Goal: Task Accomplishment & Management: Use online tool/utility

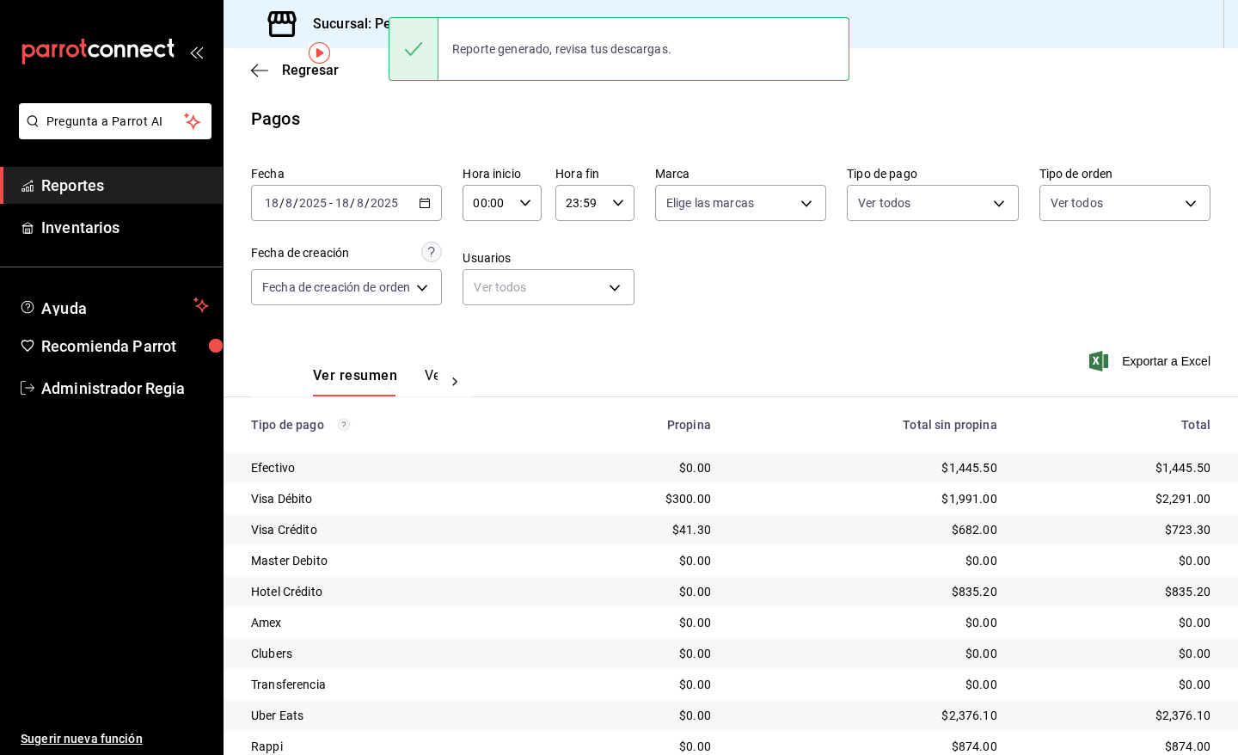
scroll to position [65, 0]
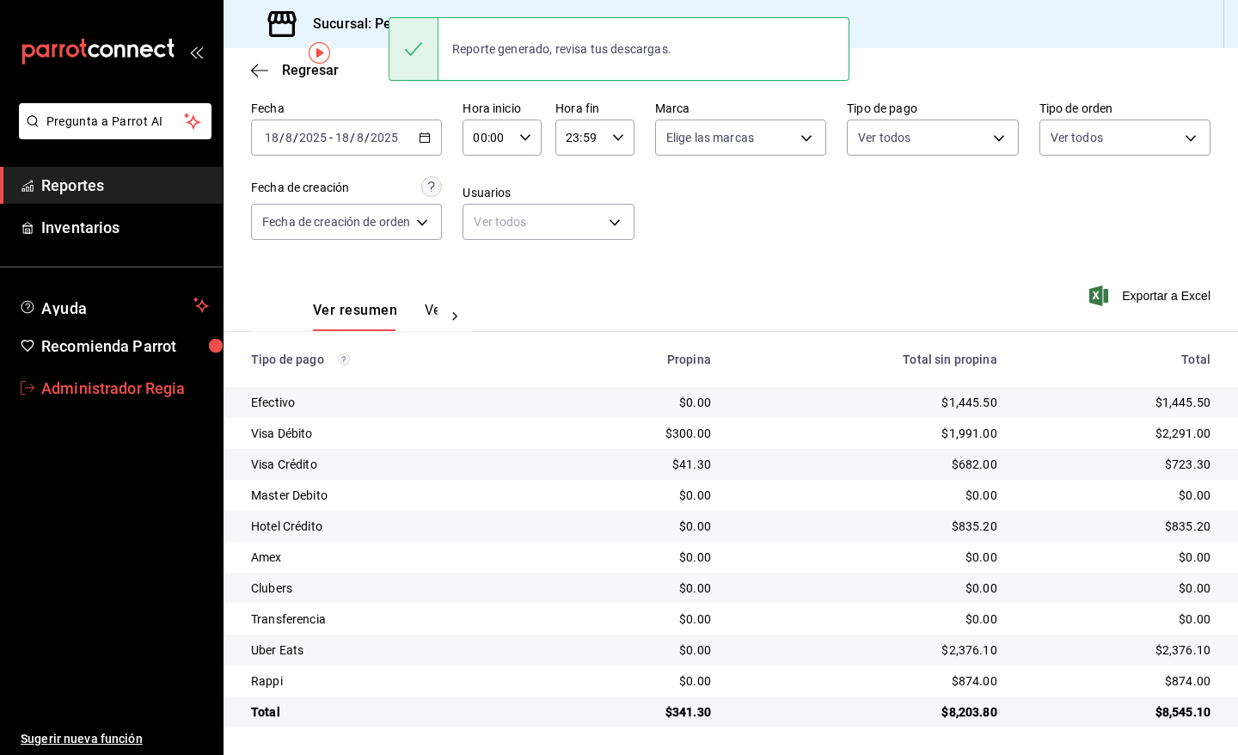
click at [103, 394] on span "Administrador Regia" at bounding box center [125, 387] width 168 height 23
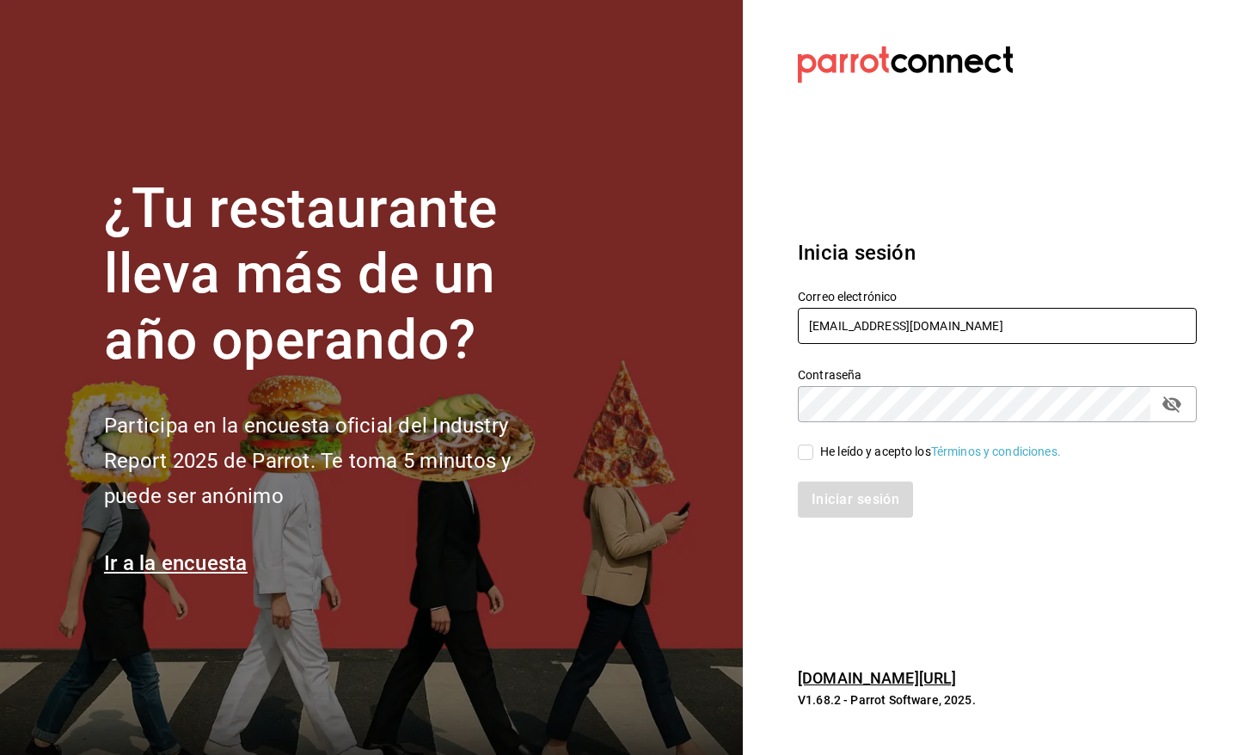
drag, startPoint x: 930, startPoint y: 322, endPoint x: 933, endPoint y: 333, distance: 11.5
click at [930, 322] on input "[EMAIL_ADDRESS][DOMAIN_NAME]" at bounding box center [997, 326] width 399 height 36
type input "[EMAIL_ADDRESS][DOMAIN_NAME]"
click at [805, 460] on input "He leído y acepto los Términos y condiciones." at bounding box center [805, 451] width 15 height 15
checkbox input "true"
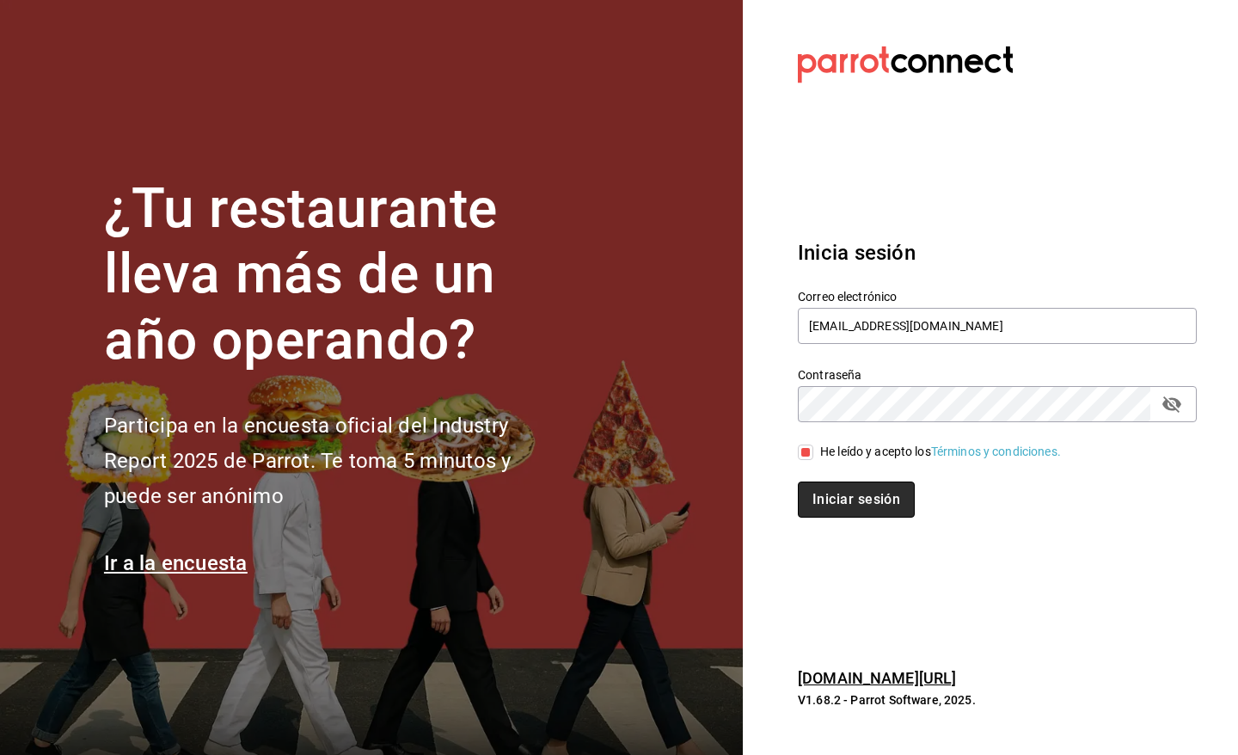
click at [842, 508] on button "Iniciar sesión" at bounding box center [856, 499] width 117 height 36
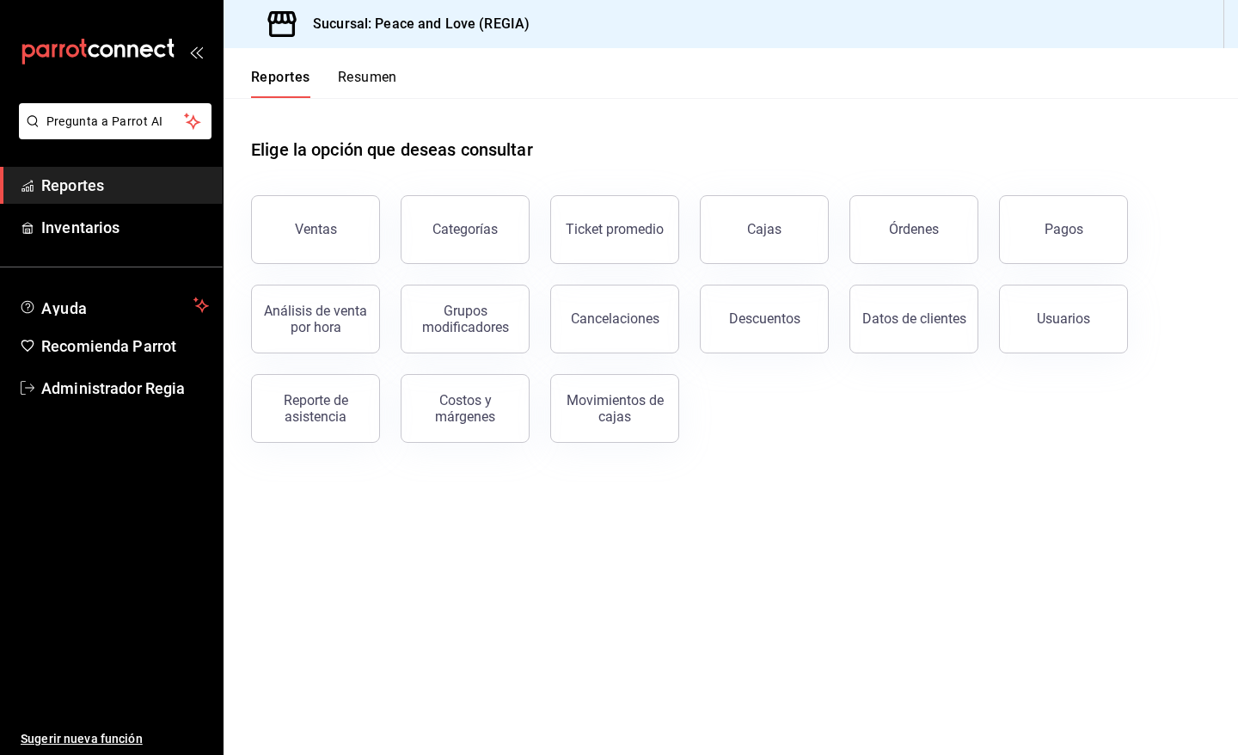
click at [1092, 207] on button "Pagos" at bounding box center [1063, 229] width 129 height 69
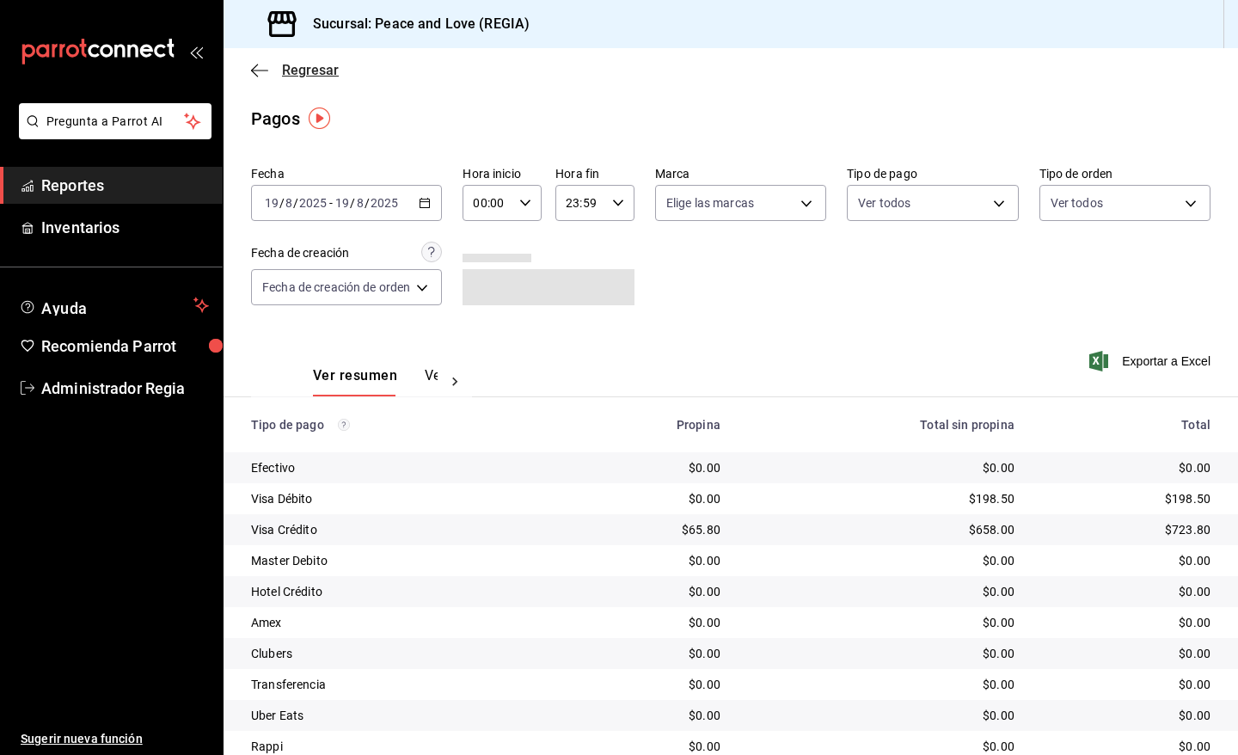
click at [273, 69] on span "Regresar" at bounding box center [295, 70] width 88 height 16
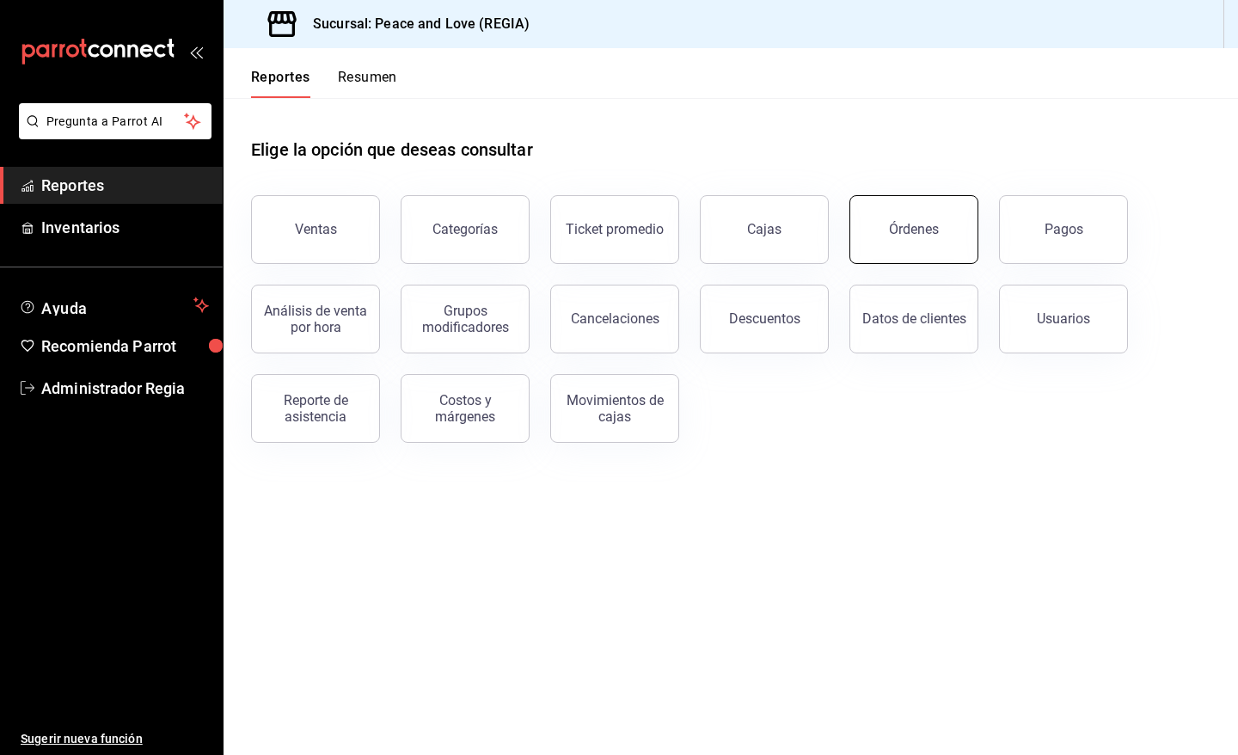
click at [912, 252] on button "Órdenes" at bounding box center [913, 229] width 129 height 69
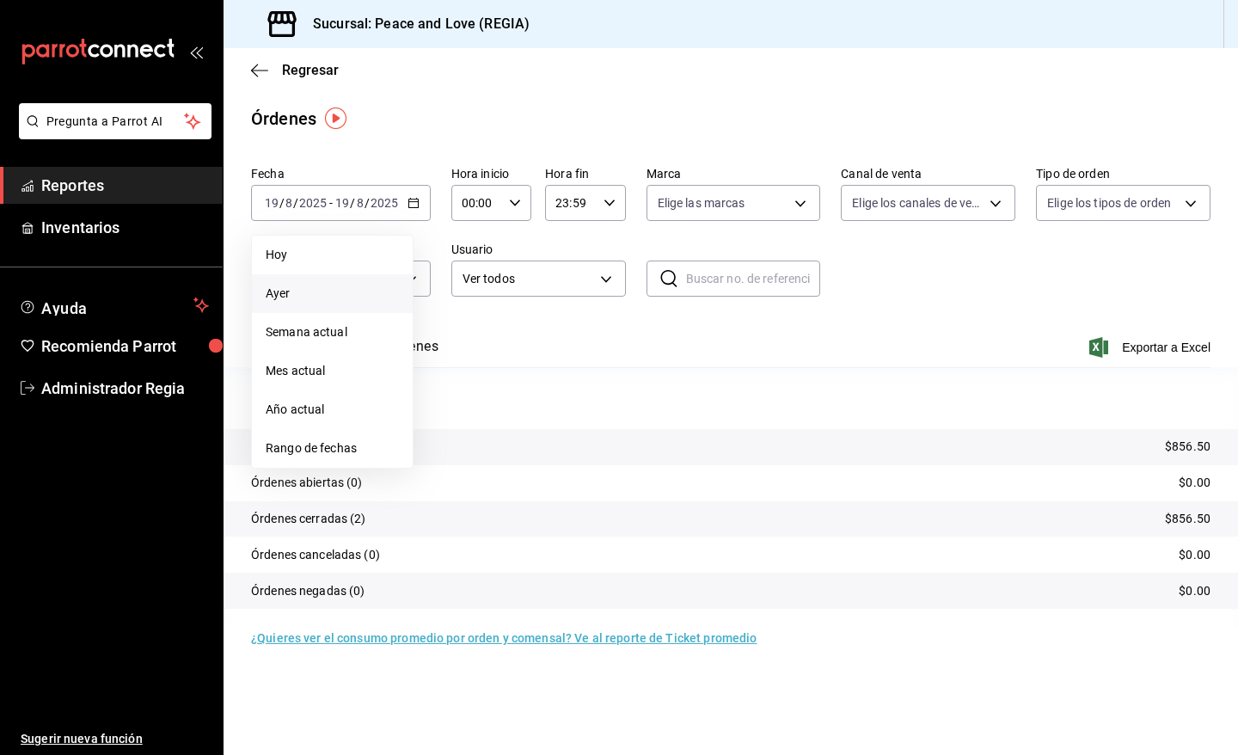
click at [350, 280] on li "Ayer" at bounding box center [332, 293] width 161 height 39
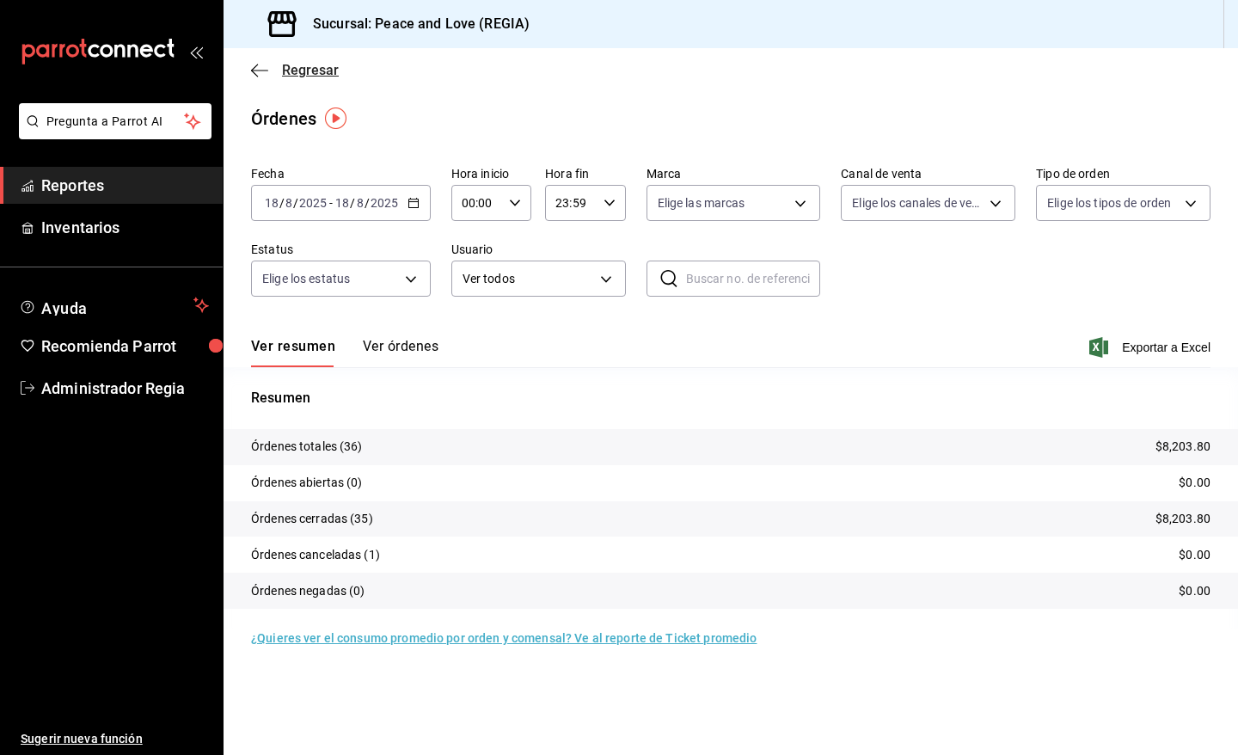
click at [255, 73] on icon "button" at bounding box center [259, 70] width 17 height 15
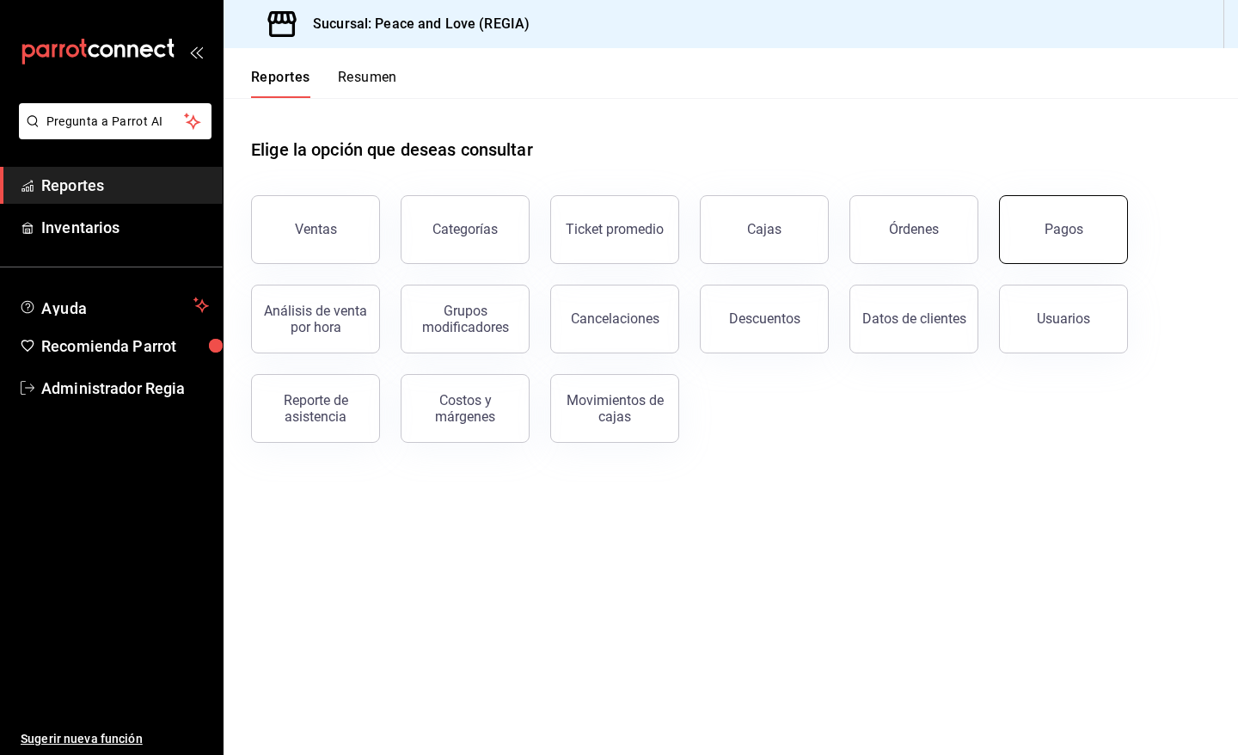
click at [1041, 254] on button "Pagos" at bounding box center [1063, 229] width 129 height 69
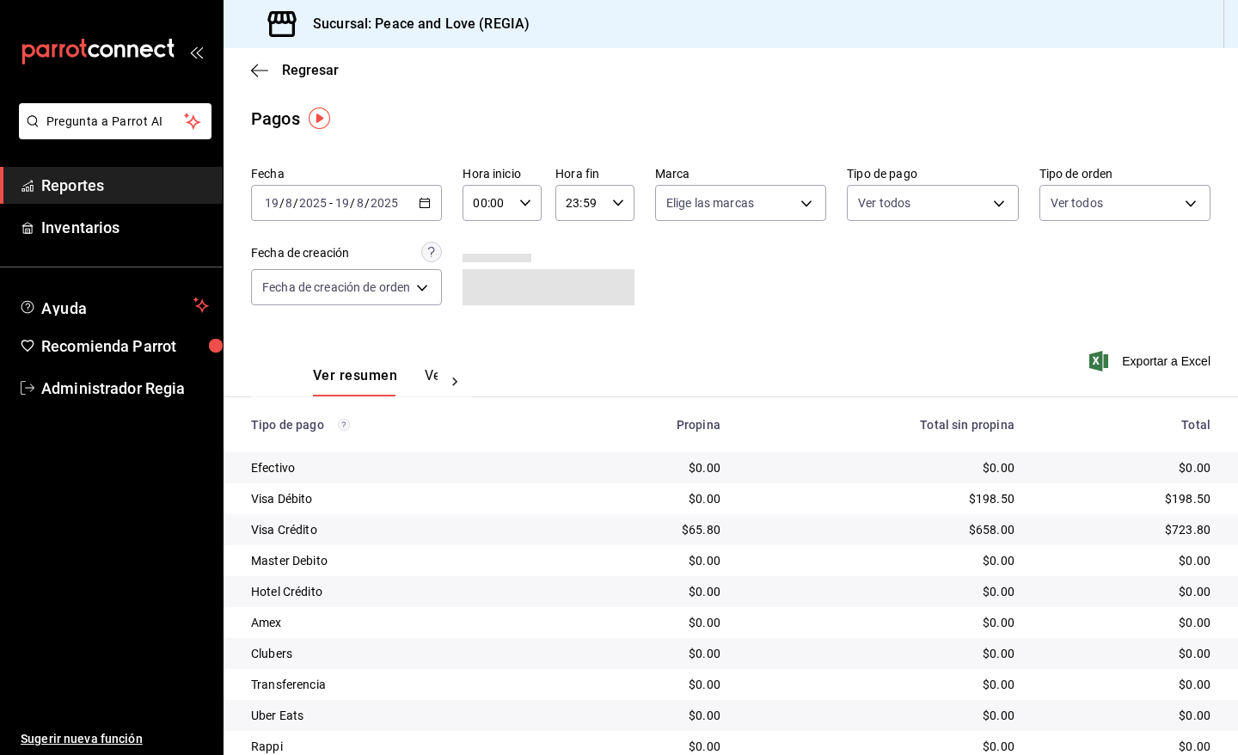
click at [431, 211] on div "2025-08-19 19 / 8 / 2025 - 2025-08-19 19 / 8 / 2025" at bounding box center [346, 203] width 191 height 36
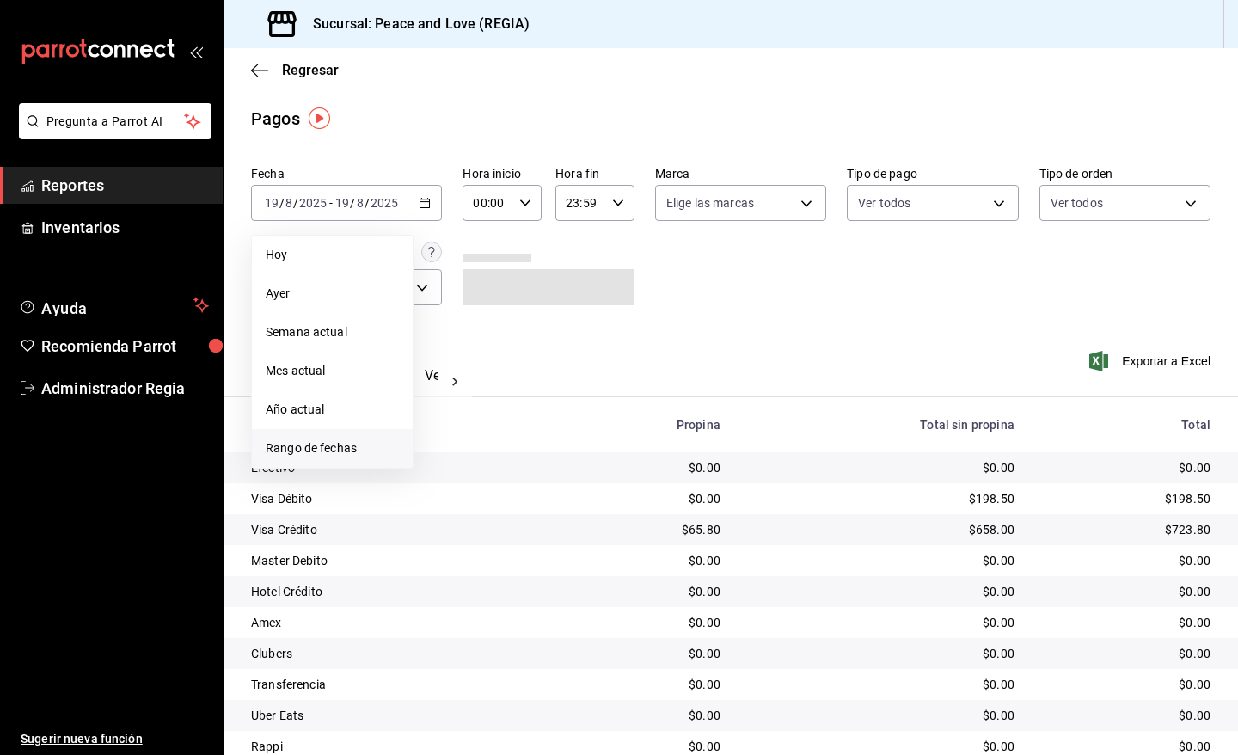
click at [307, 450] on span "Rango de fechas" at bounding box center [332, 448] width 133 height 18
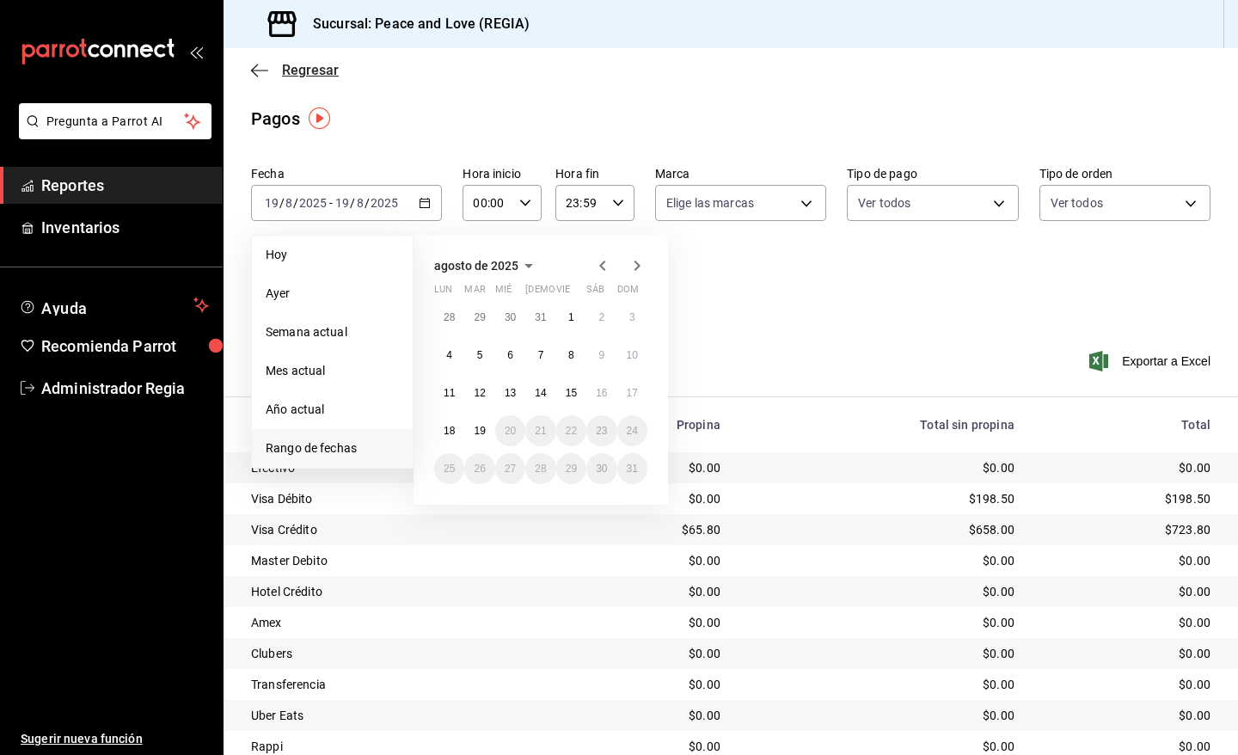
click at [293, 74] on span "Regresar" at bounding box center [310, 70] width 57 height 16
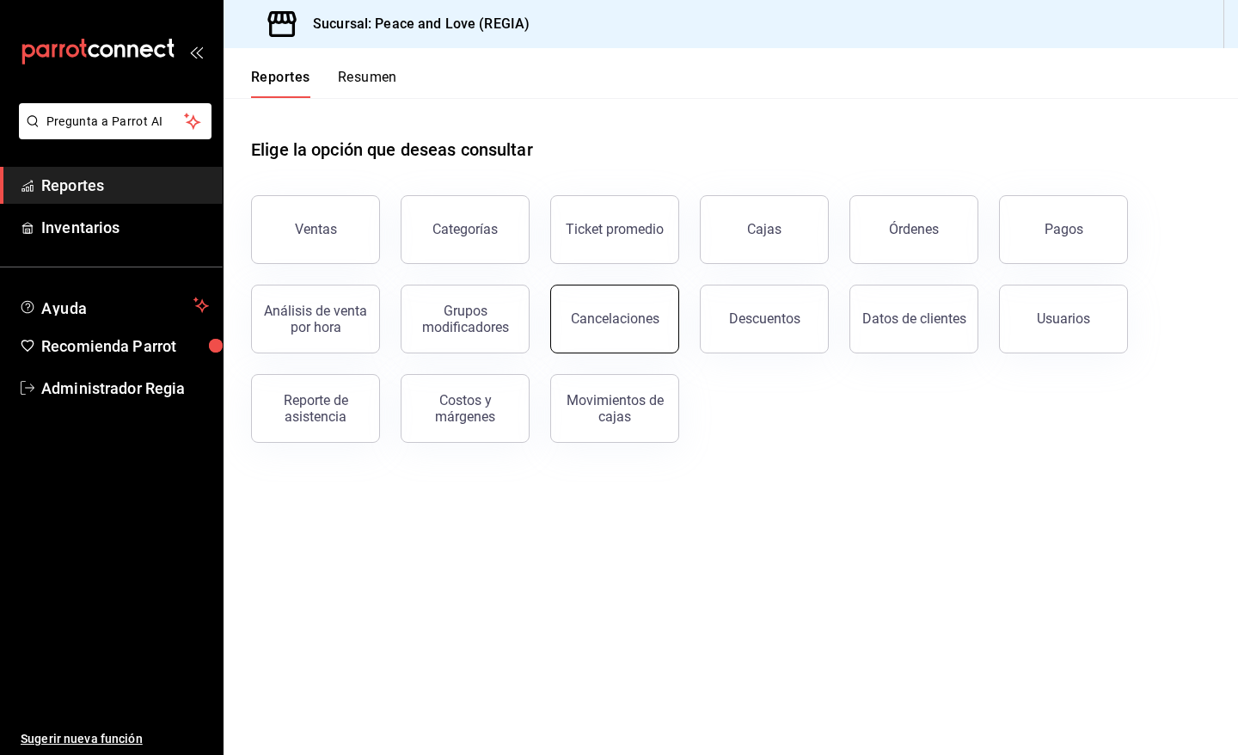
click at [615, 337] on button "Cancelaciones" at bounding box center [614, 318] width 129 height 69
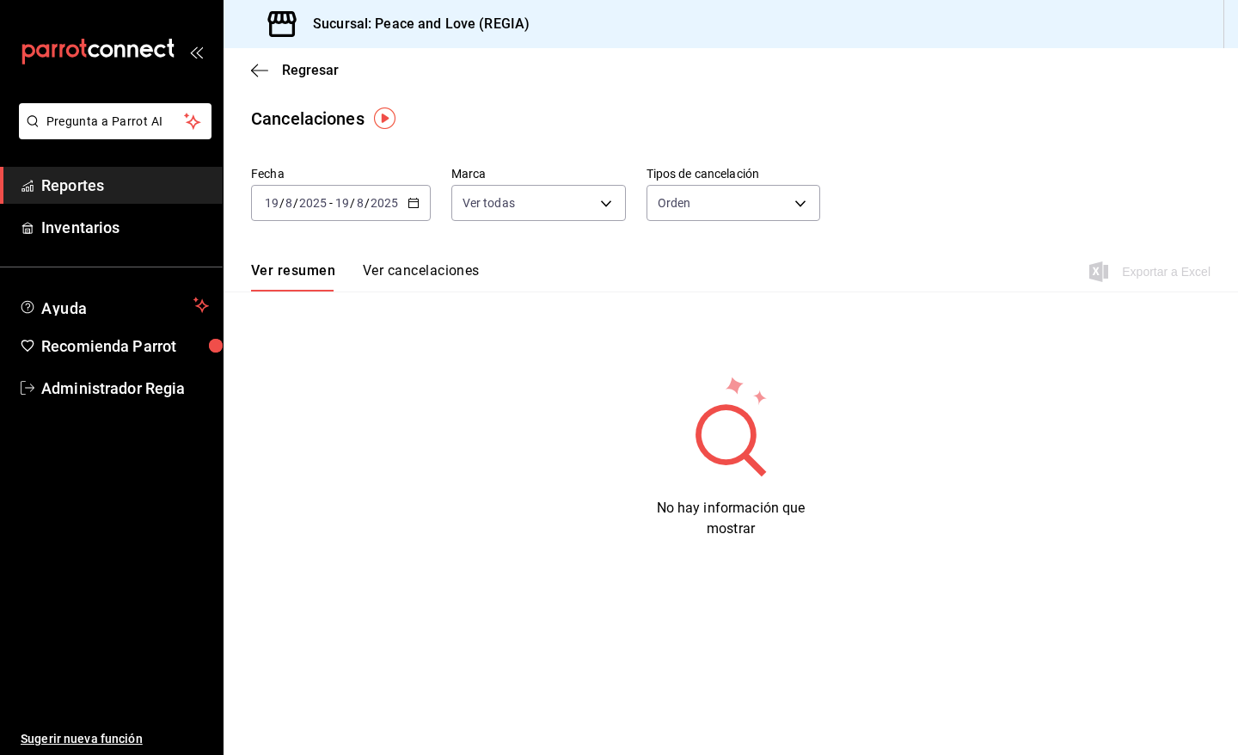
click at [402, 199] on div "2025-08-19 19 / 8 / 2025 - 2025-08-19 19 / 8 / 2025" at bounding box center [341, 203] width 180 height 36
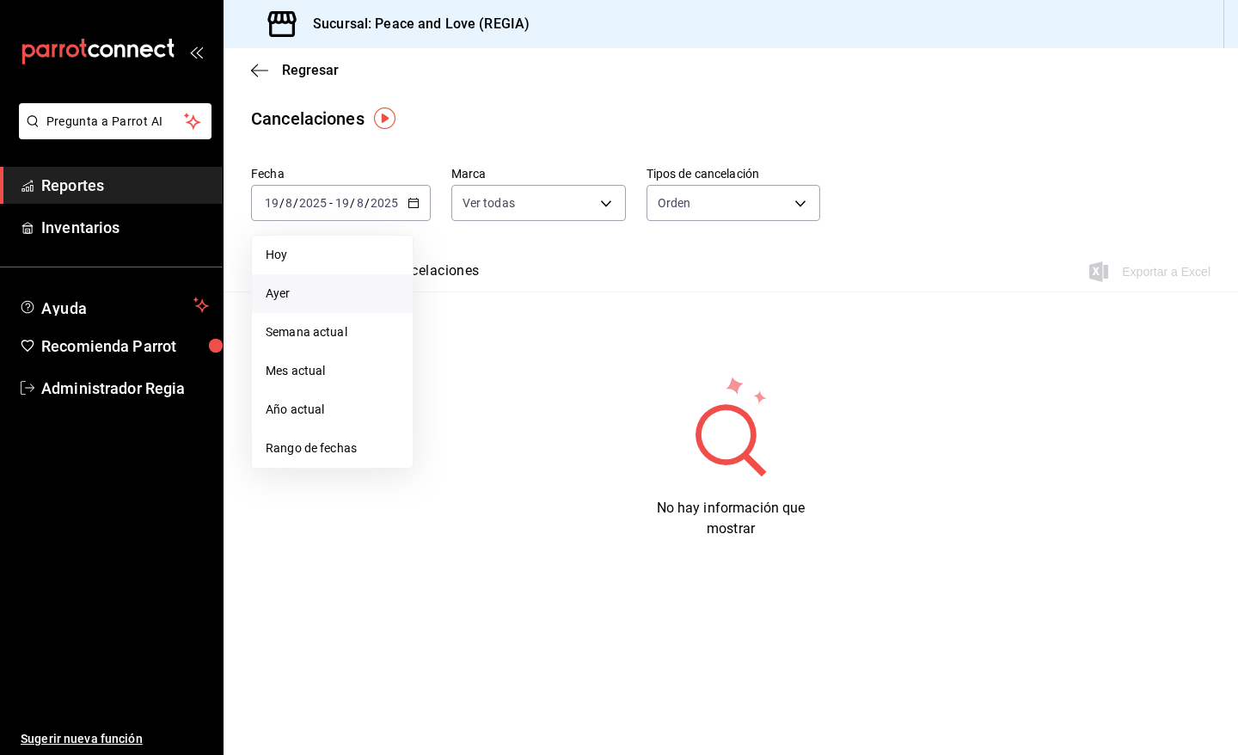
click at [320, 290] on span "Ayer" at bounding box center [332, 293] width 133 height 18
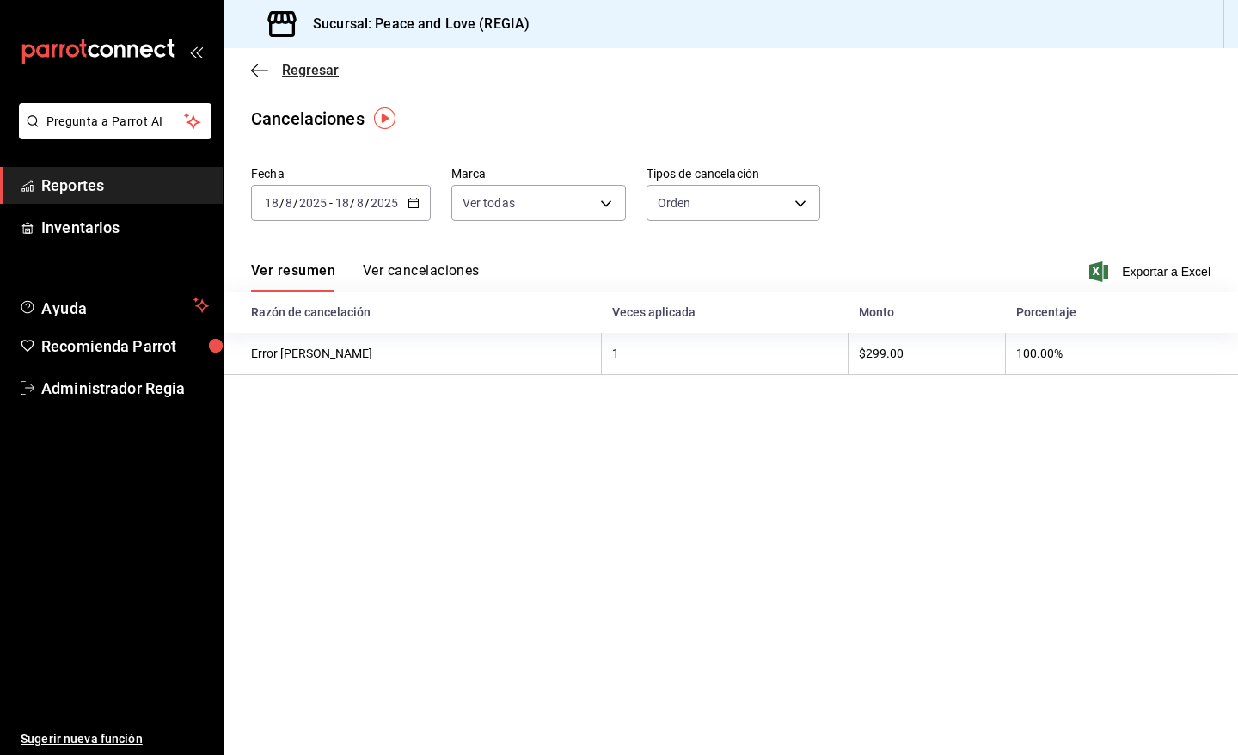
click at [258, 69] on icon "button" at bounding box center [259, 70] width 17 height 15
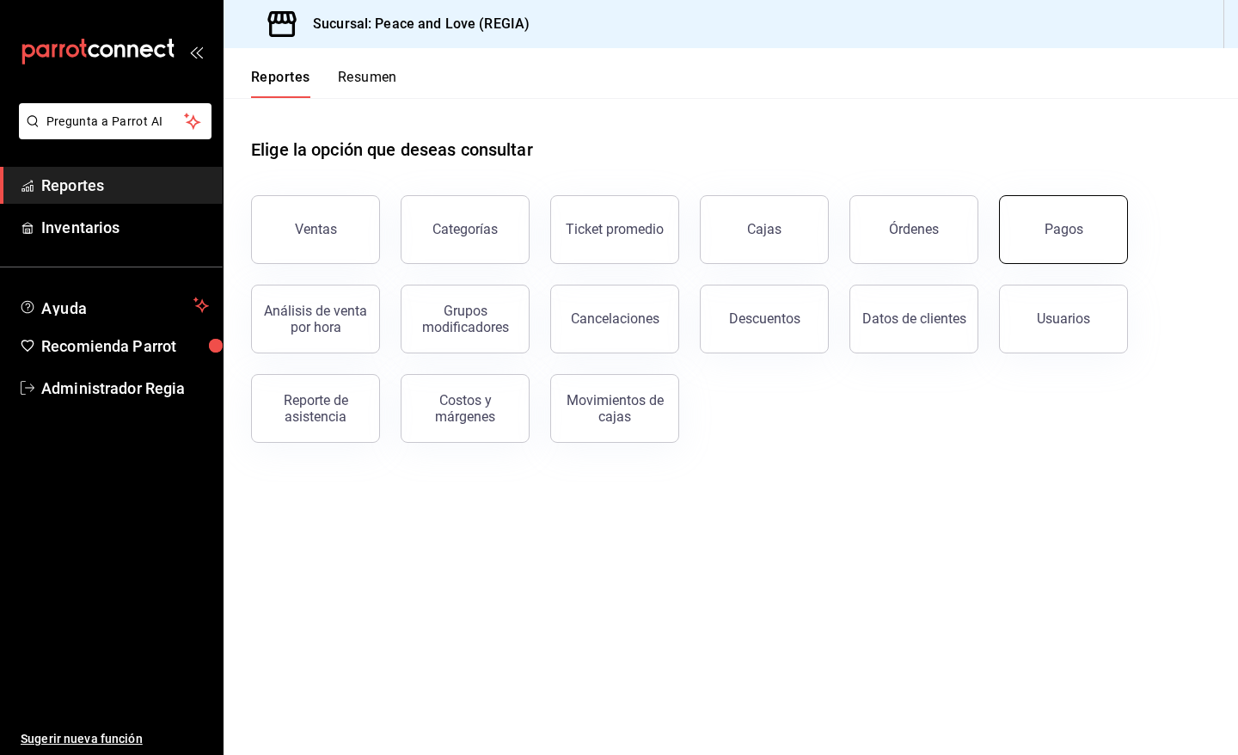
click at [1031, 234] on button "Pagos" at bounding box center [1063, 229] width 129 height 69
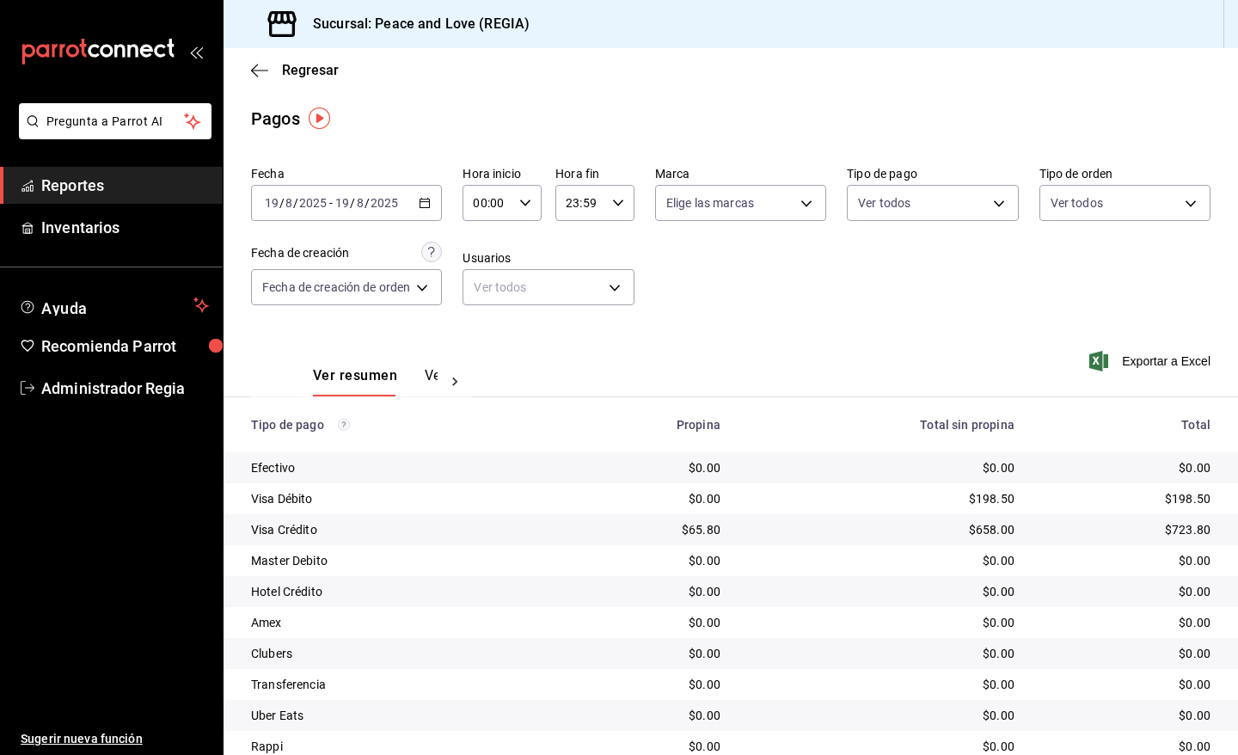
click at [303, 83] on div "Regresar" at bounding box center [730, 70] width 1014 height 44
click at [306, 76] on span "Regresar" at bounding box center [310, 70] width 57 height 16
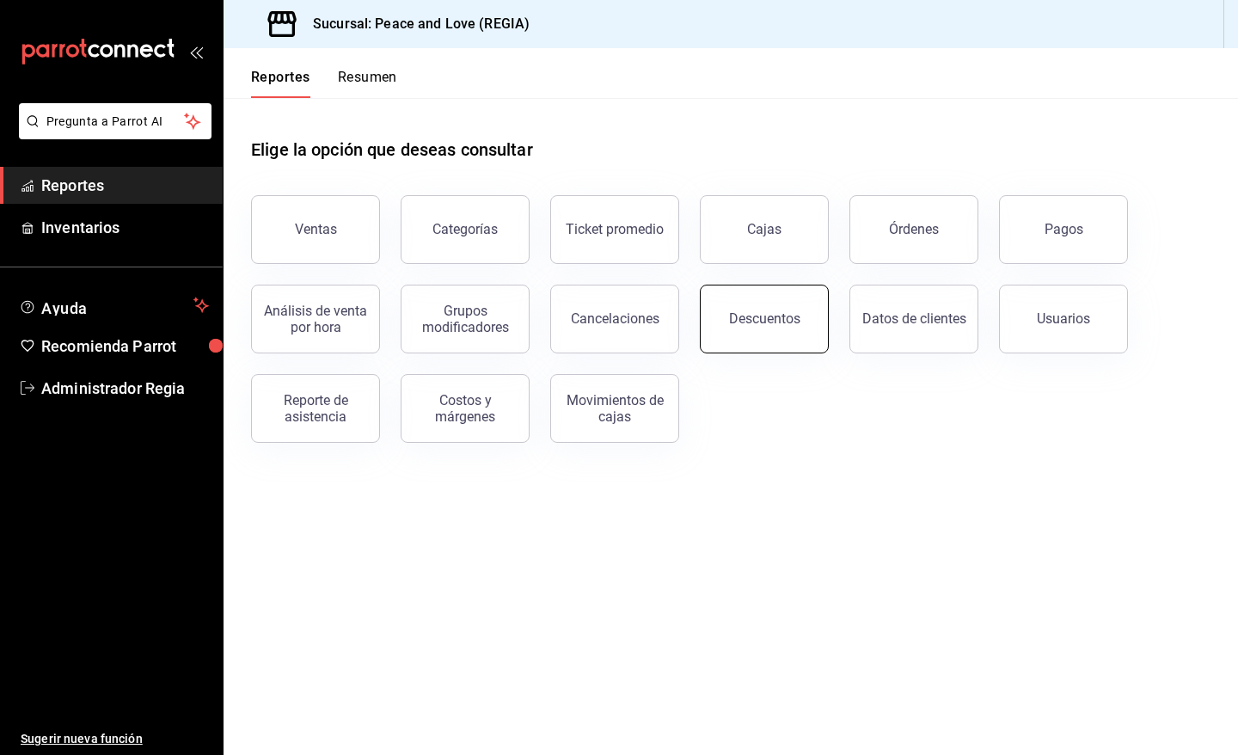
click at [810, 301] on button "Descuentos" at bounding box center [764, 318] width 129 height 69
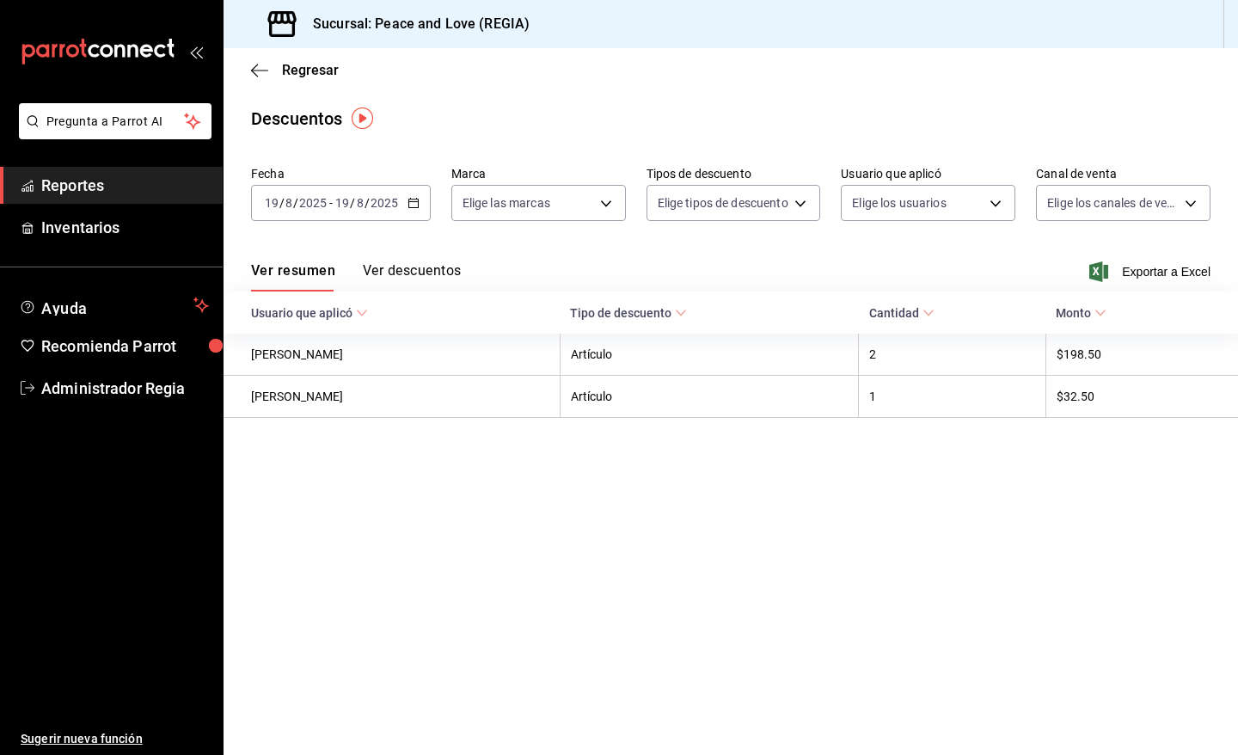
click at [645, 591] on main "Regresar Descuentos Fecha 2025-08-19 19 / 8 / 2025 - 2025-08-19 19 / 8 / 2025 M…" at bounding box center [730, 401] width 1014 height 706
click at [401, 204] on div "2025-08-19 19 / 8 / 2025 - 2025-08-19 19 / 8 / 2025" at bounding box center [341, 203] width 180 height 36
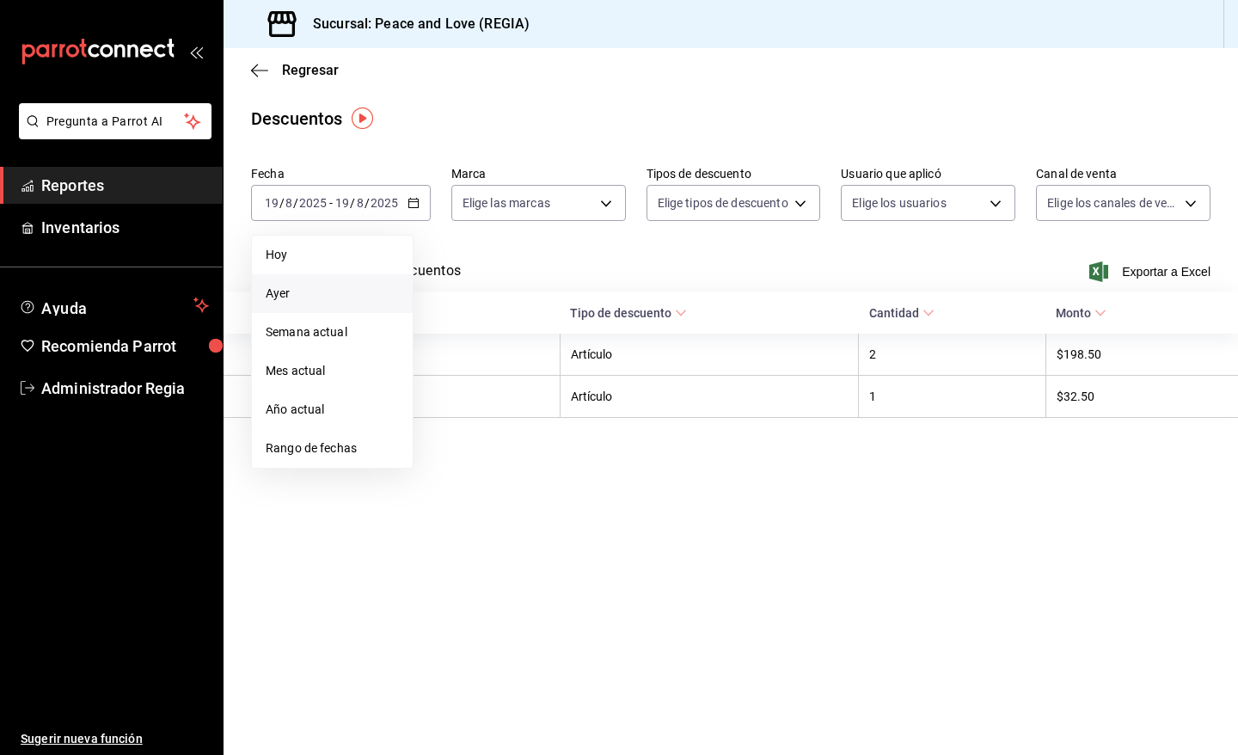
click at [341, 288] on span "Ayer" at bounding box center [332, 293] width 133 height 18
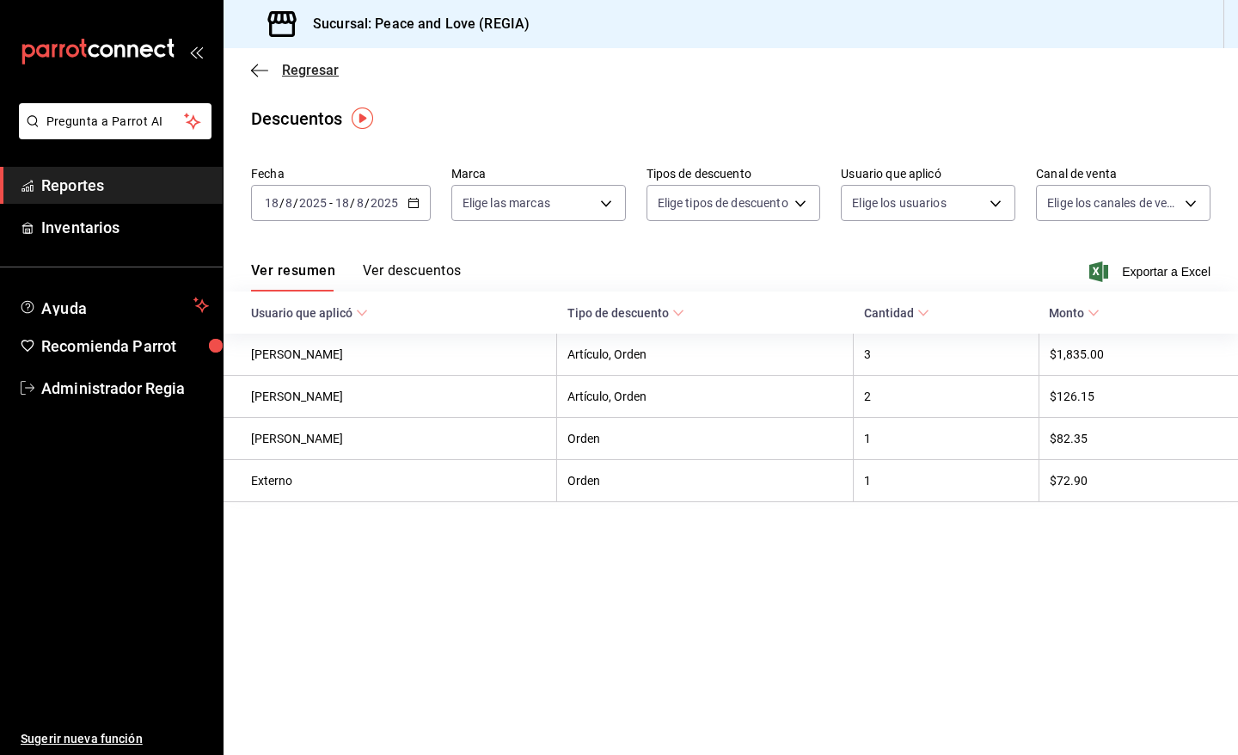
click at [321, 70] on span "Regresar" at bounding box center [310, 70] width 57 height 16
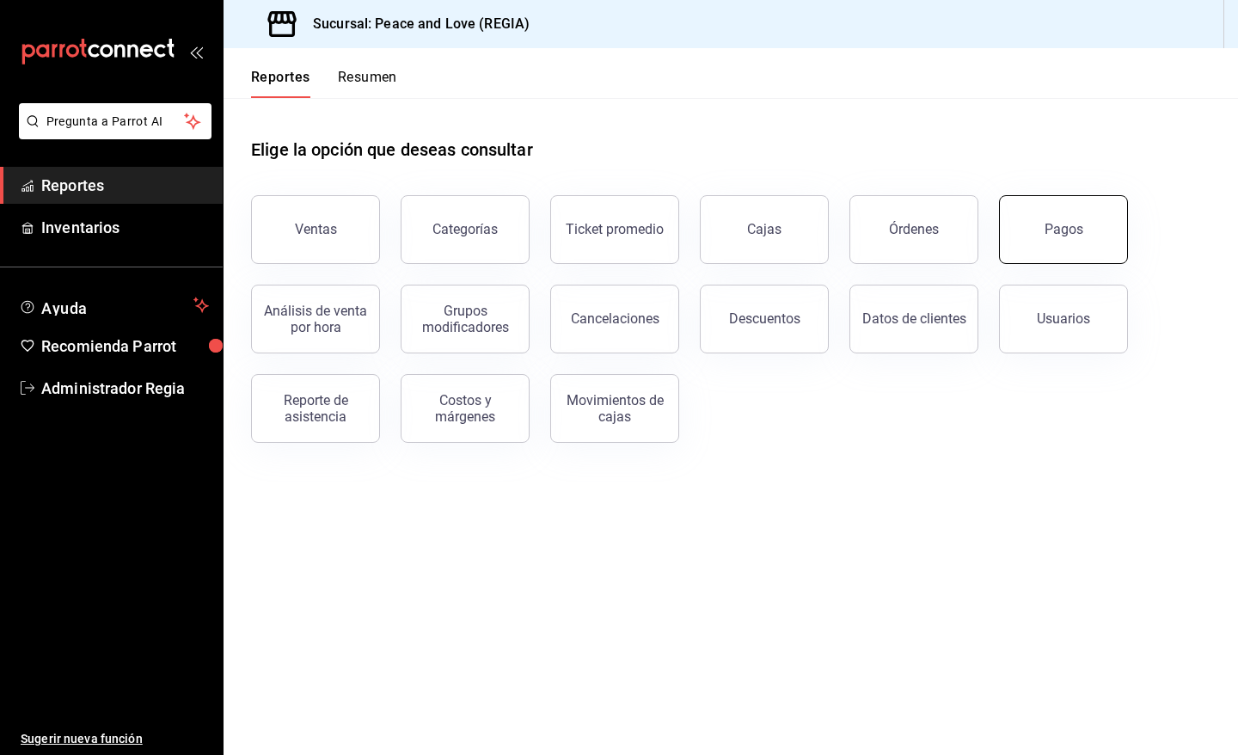
click at [1036, 236] on button "Pagos" at bounding box center [1063, 229] width 129 height 69
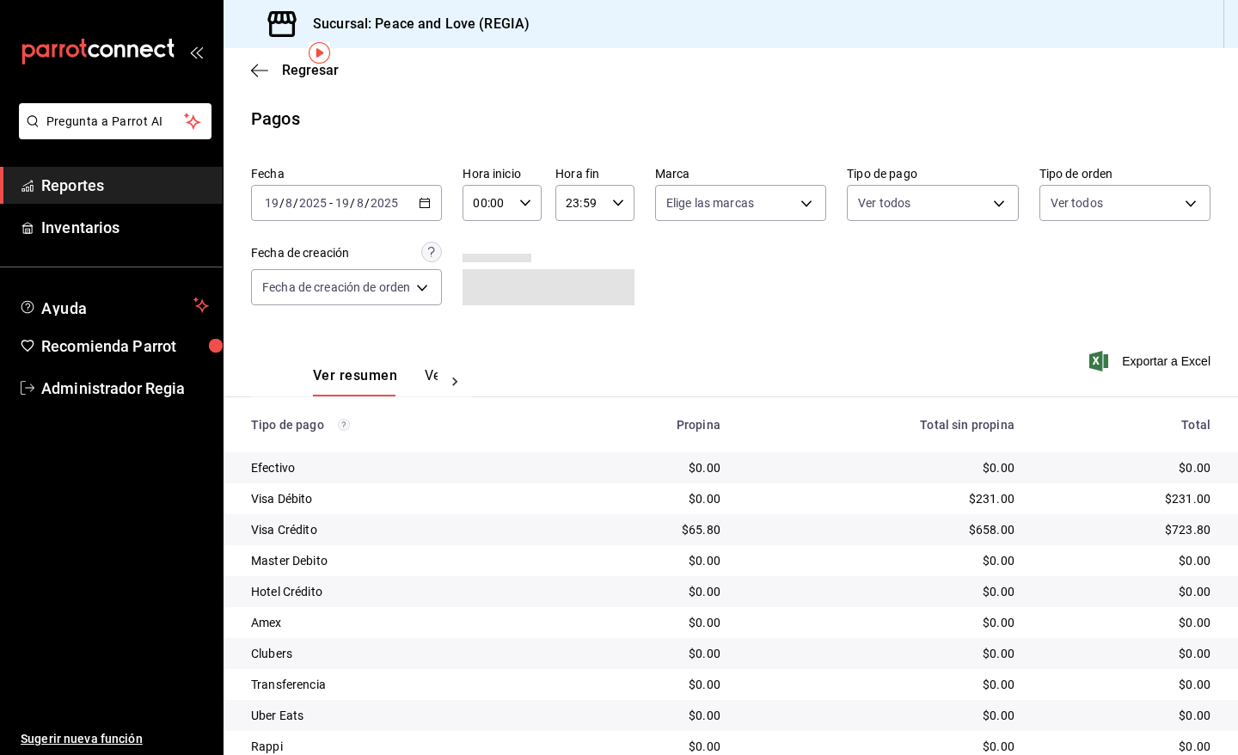
scroll to position [65, 0]
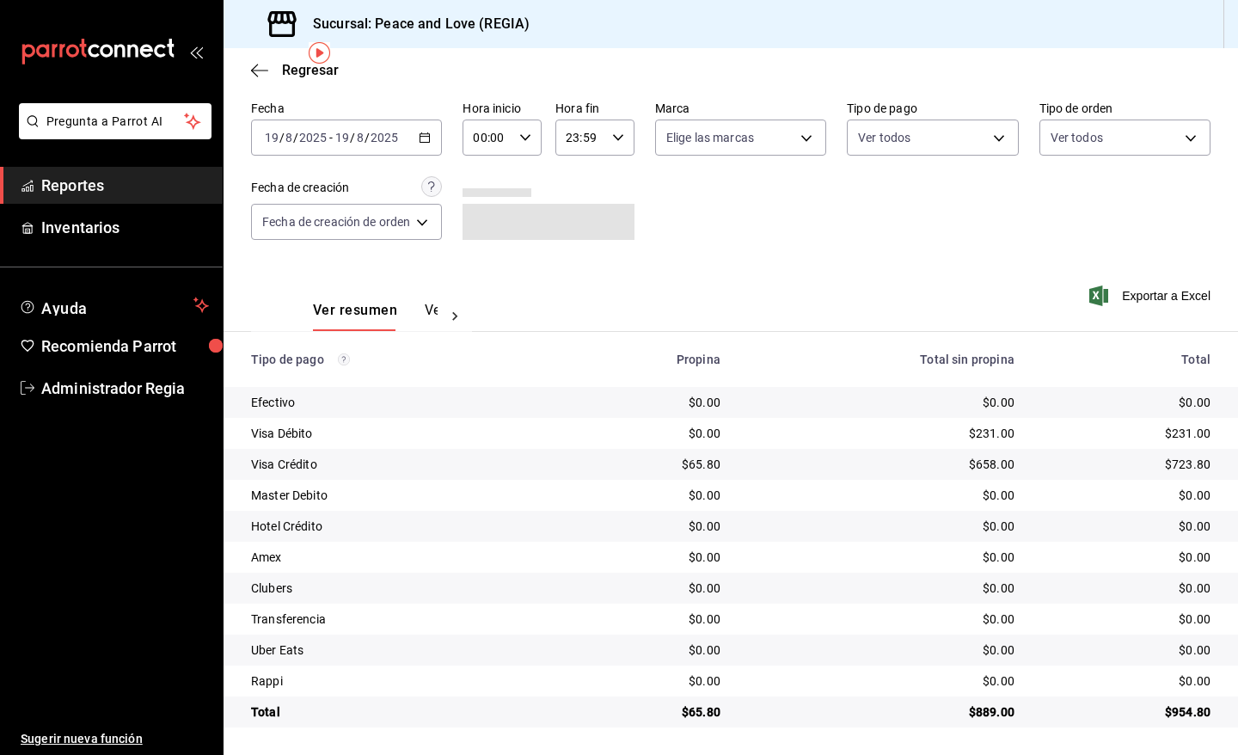
click at [401, 143] on div "2025-08-19 19 / 8 / 2025 - 2025-08-19 19 / 8 / 2025" at bounding box center [346, 137] width 191 height 36
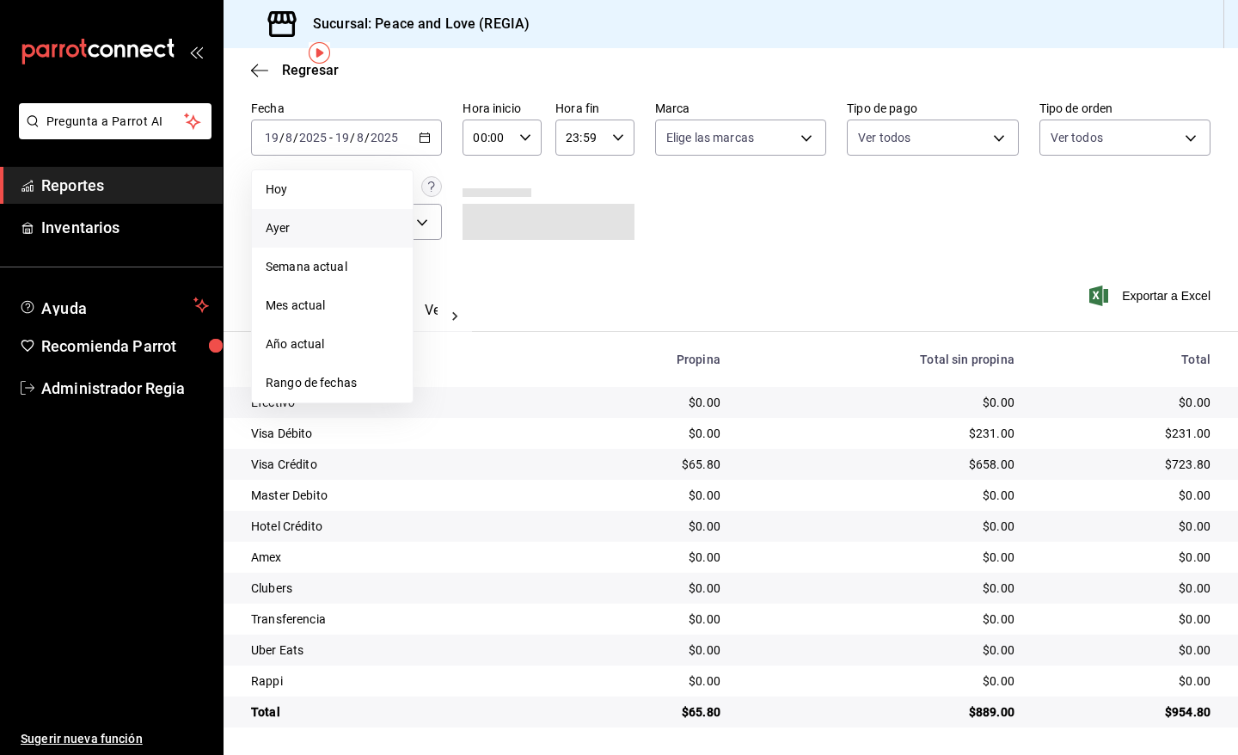
click at [327, 223] on span "Ayer" at bounding box center [332, 228] width 133 height 18
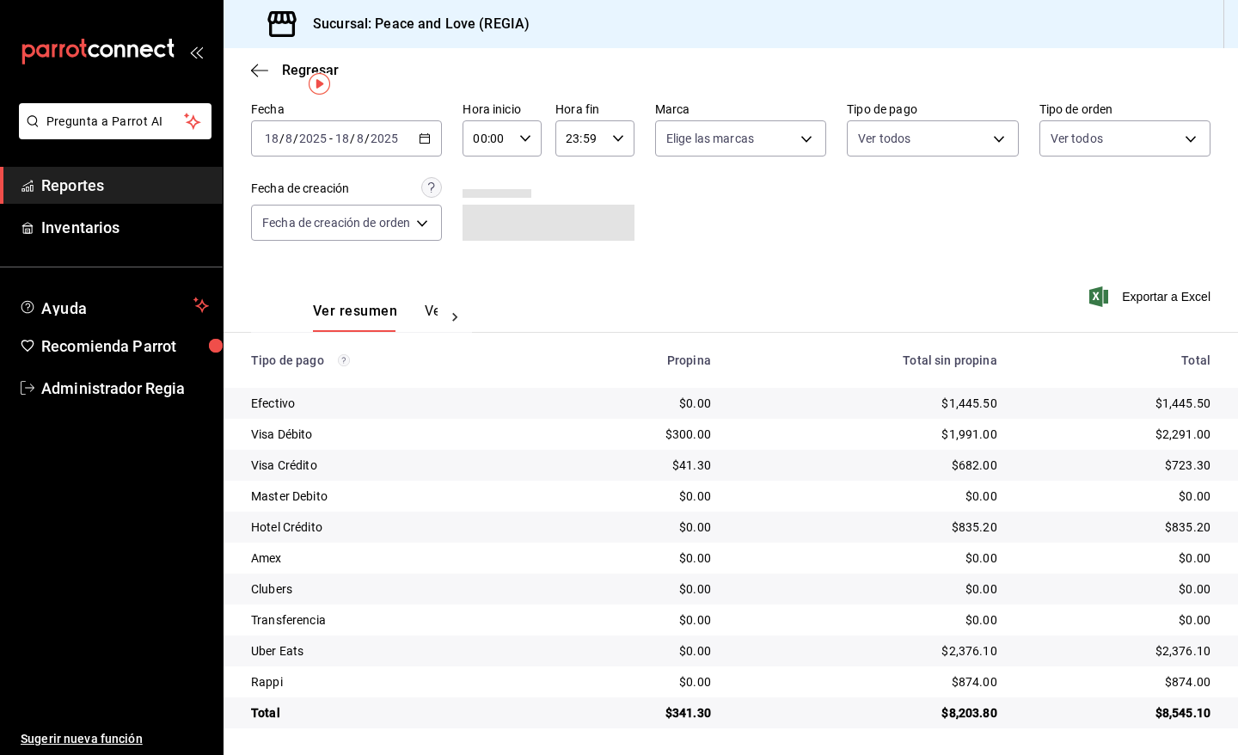
scroll to position [65, 0]
click at [419, 140] on div "2025-08-18 18 / 8 / 2025 - 2025-08-18 18 / 8 / 2025" at bounding box center [346, 137] width 191 height 36
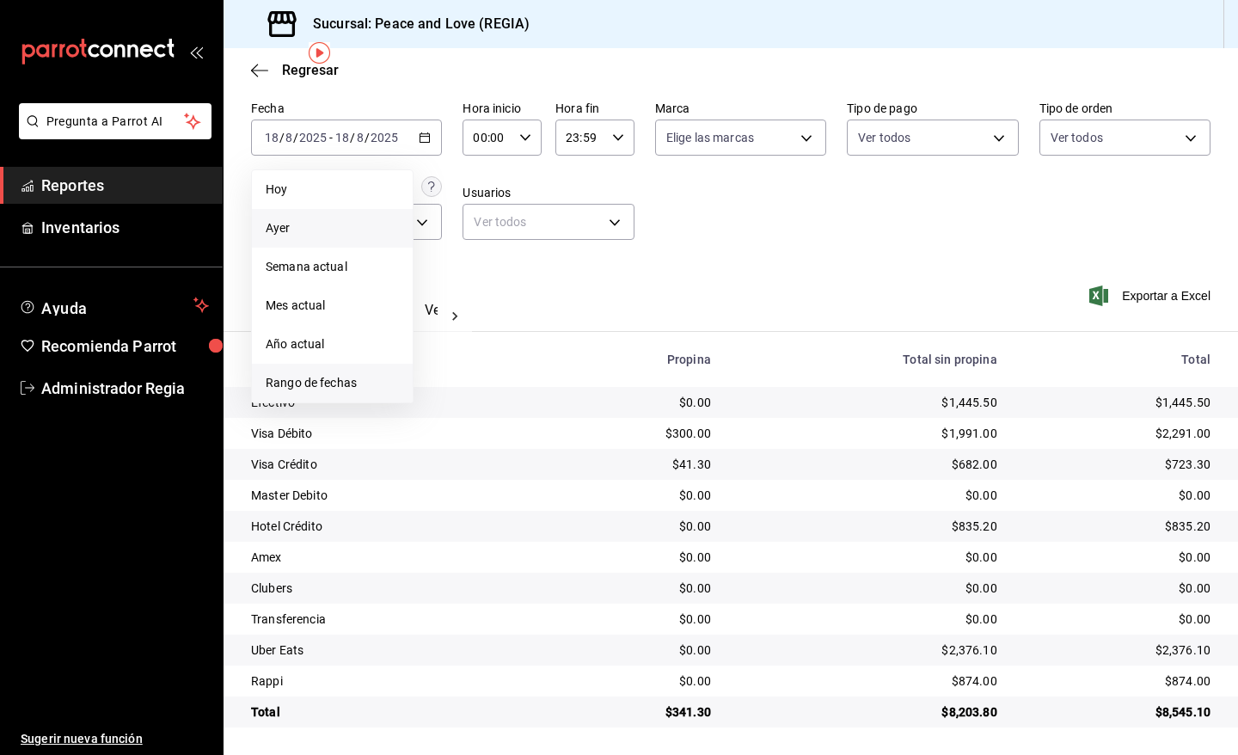
click at [333, 389] on span "Rango de fechas" at bounding box center [332, 383] width 133 height 18
click at [482, 324] on abbr "12" at bounding box center [479, 327] width 11 height 12
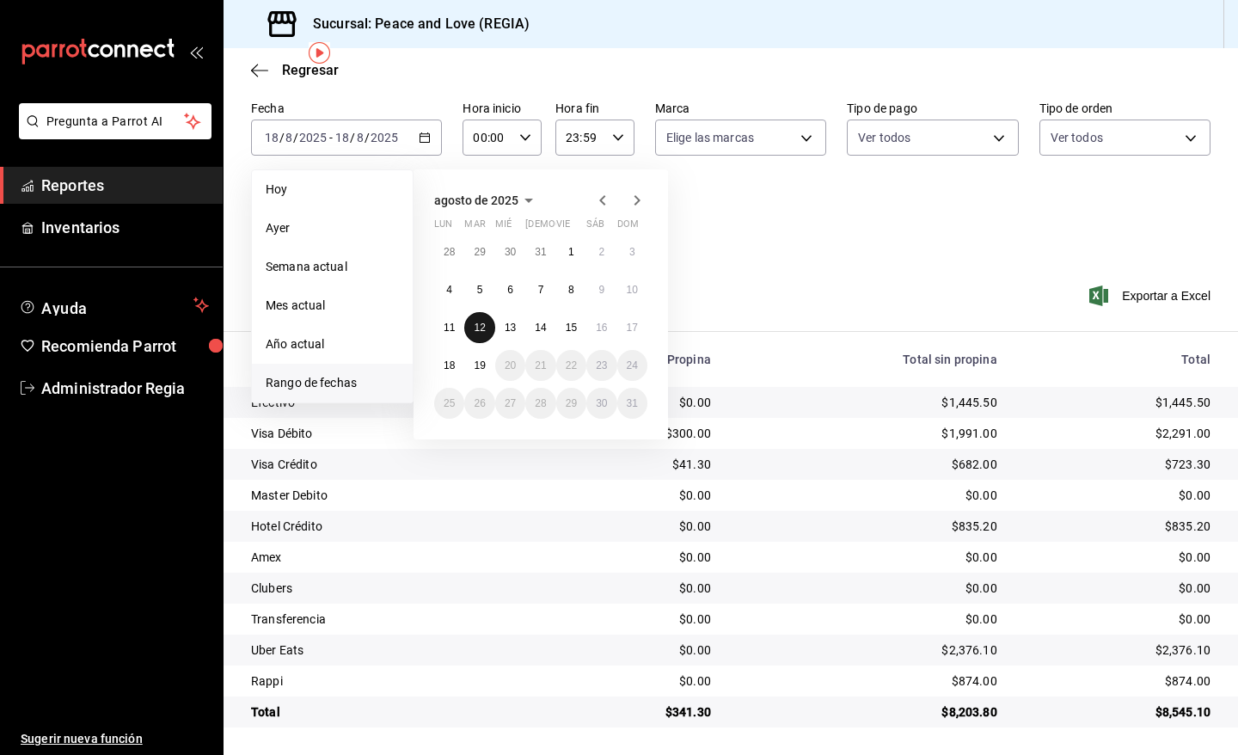
click at [482, 324] on abbr "12" at bounding box center [479, 327] width 11 height 12
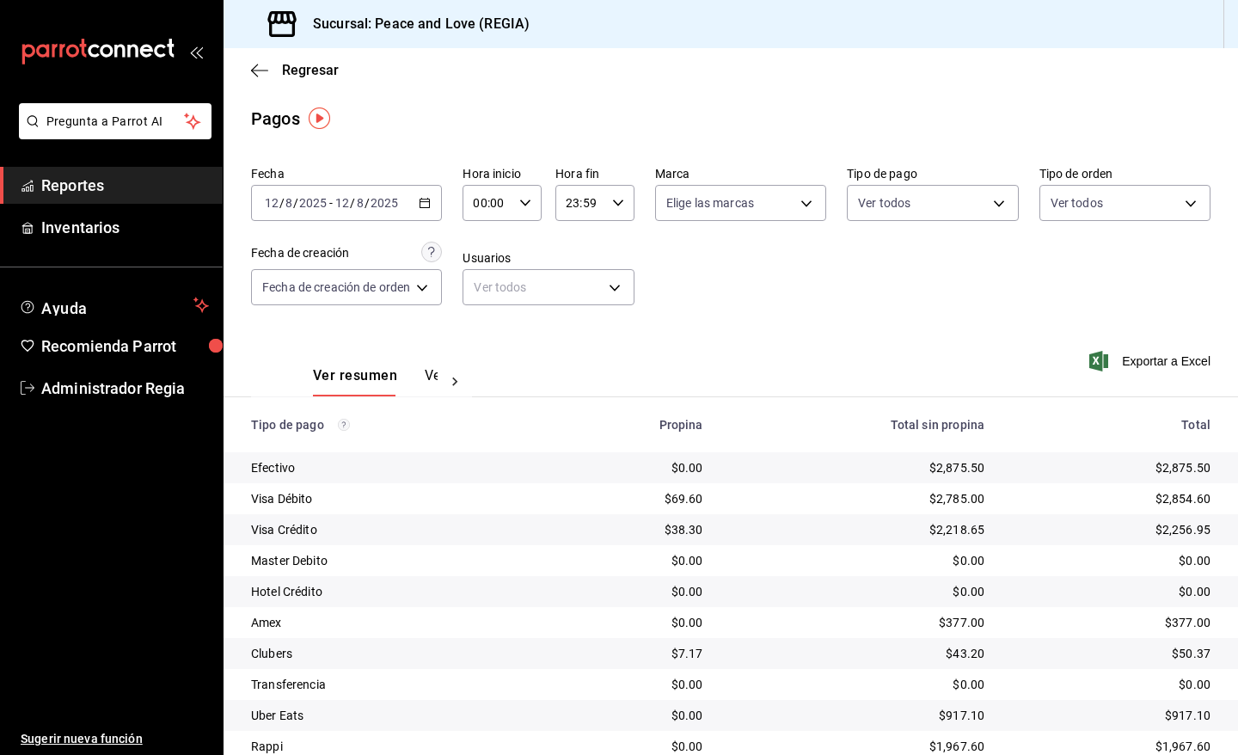
scroll to position [65, 0]
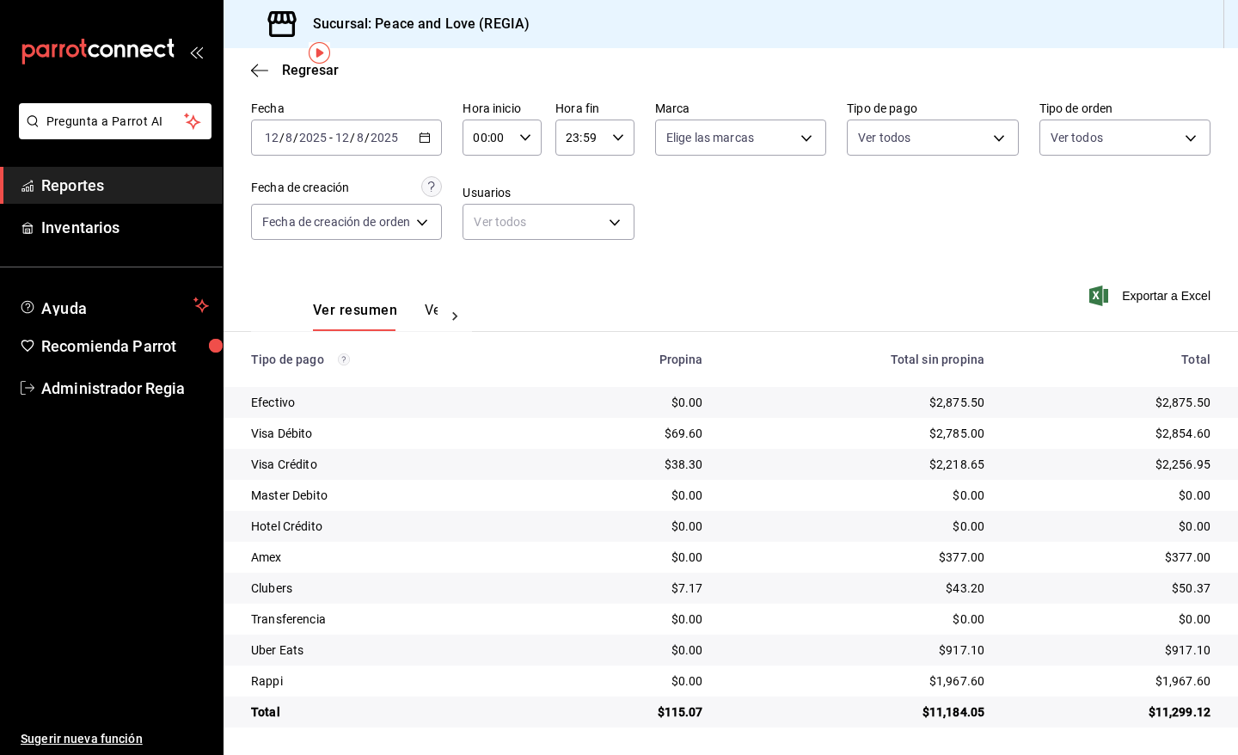
click at [431, 144] on div "2025-08-12 12 / 8 / 2025 - 2025-08-12 12 / 8 / 2025" at bounding box center [346, 137] width 191 height 36
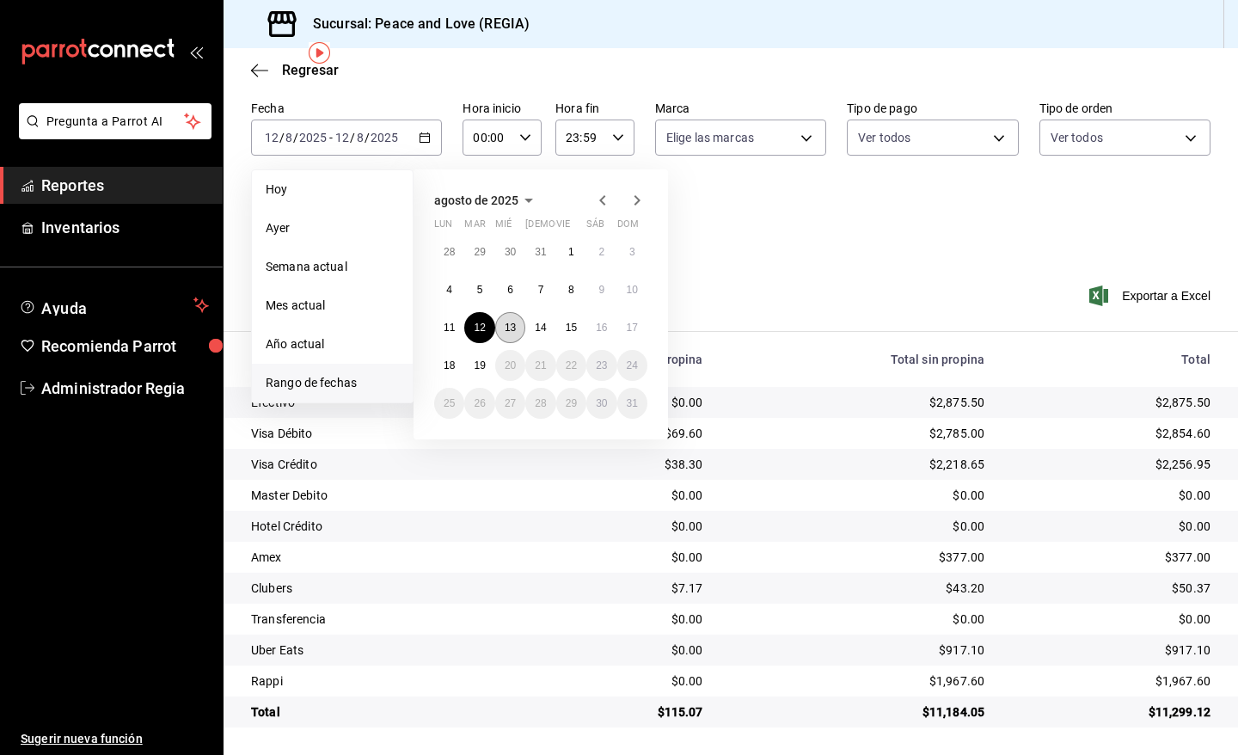
click at [514, 327] on abbr "13" at bounding box center [510, 327] width 11 height 12
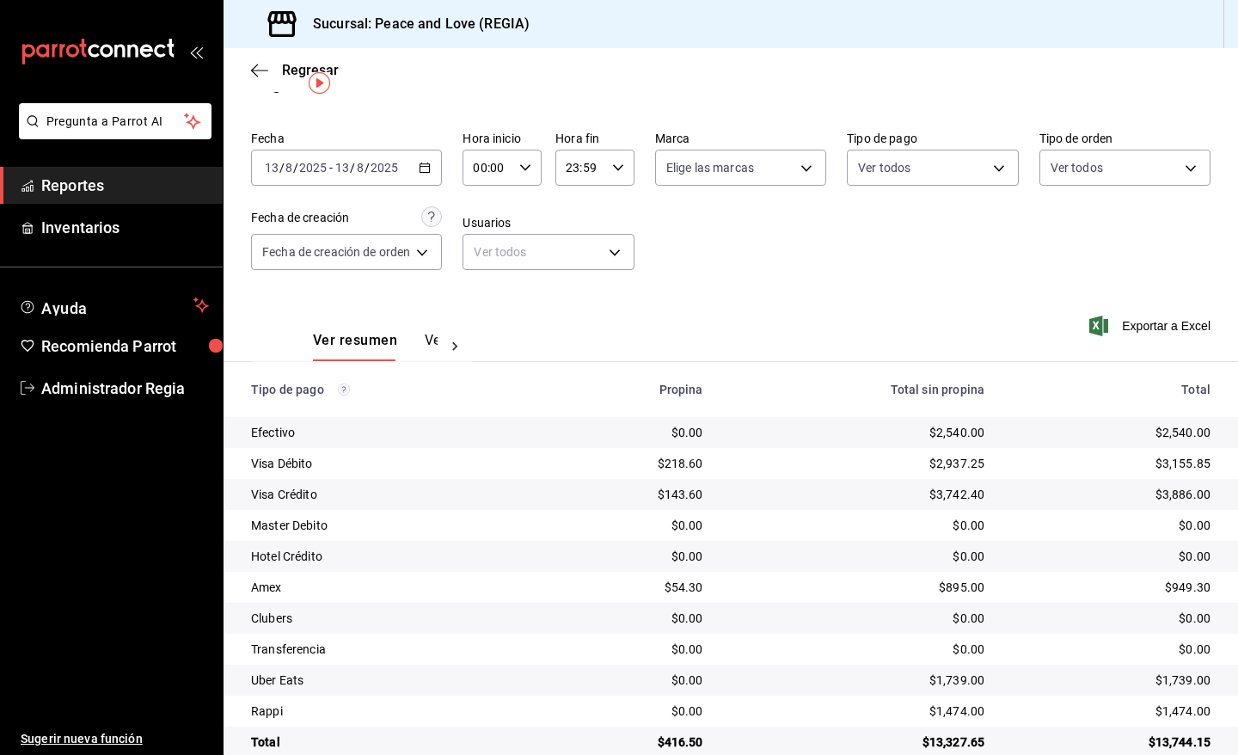
scroll to position [37, 0]
click at [427, 174] on div "2025-08-13 13 / 8 / 2025 - 2025-08-13 13 / 8 / 2025" at bounding box center [346, 166] width 191 height 36
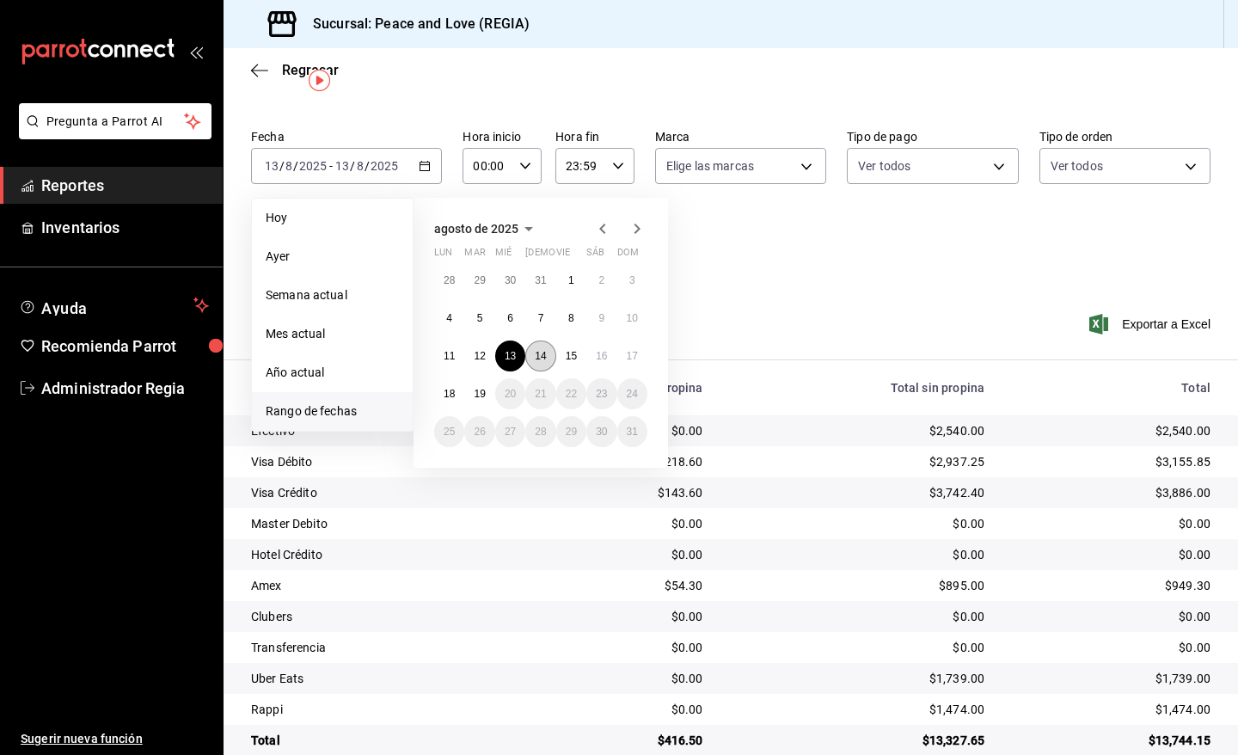
click at [546, 346] on button "14" at bounding box center [540, 355] width 30 height 31
click at [546, 350] on abbr "14" at bounding box center [540, 356] width 11 height 12
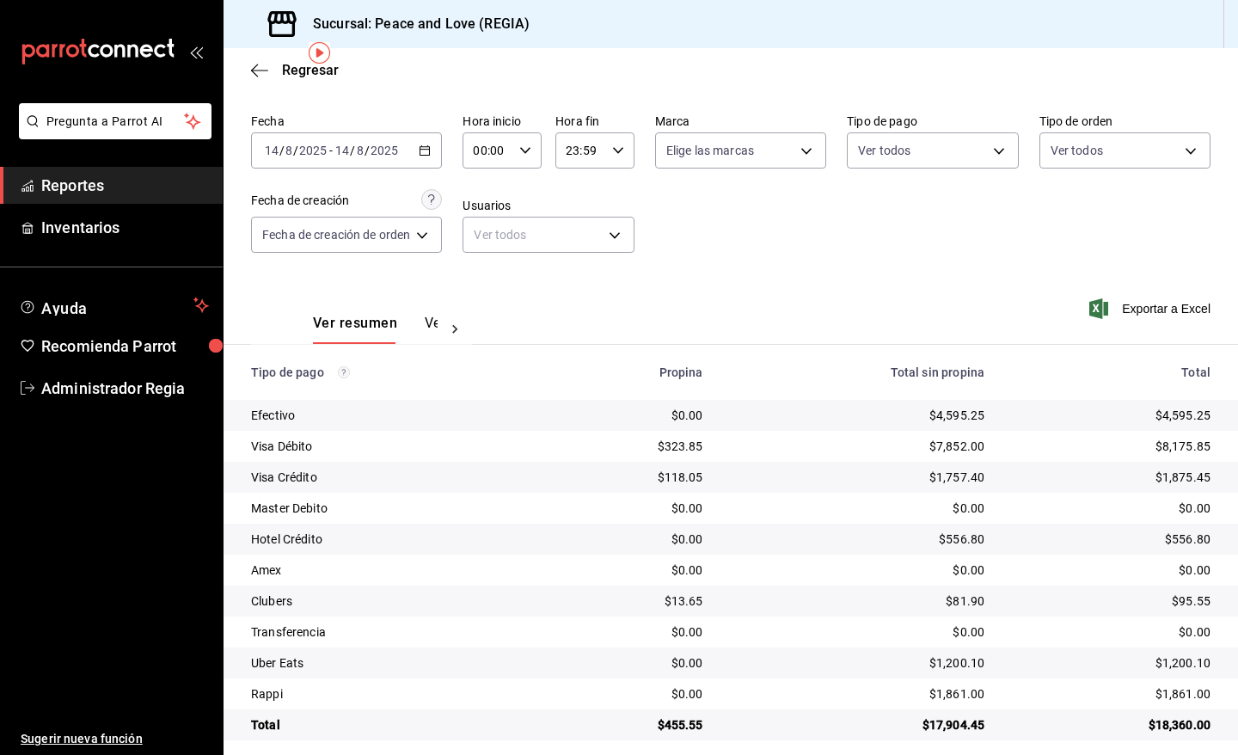
scroll to position [65, 0]
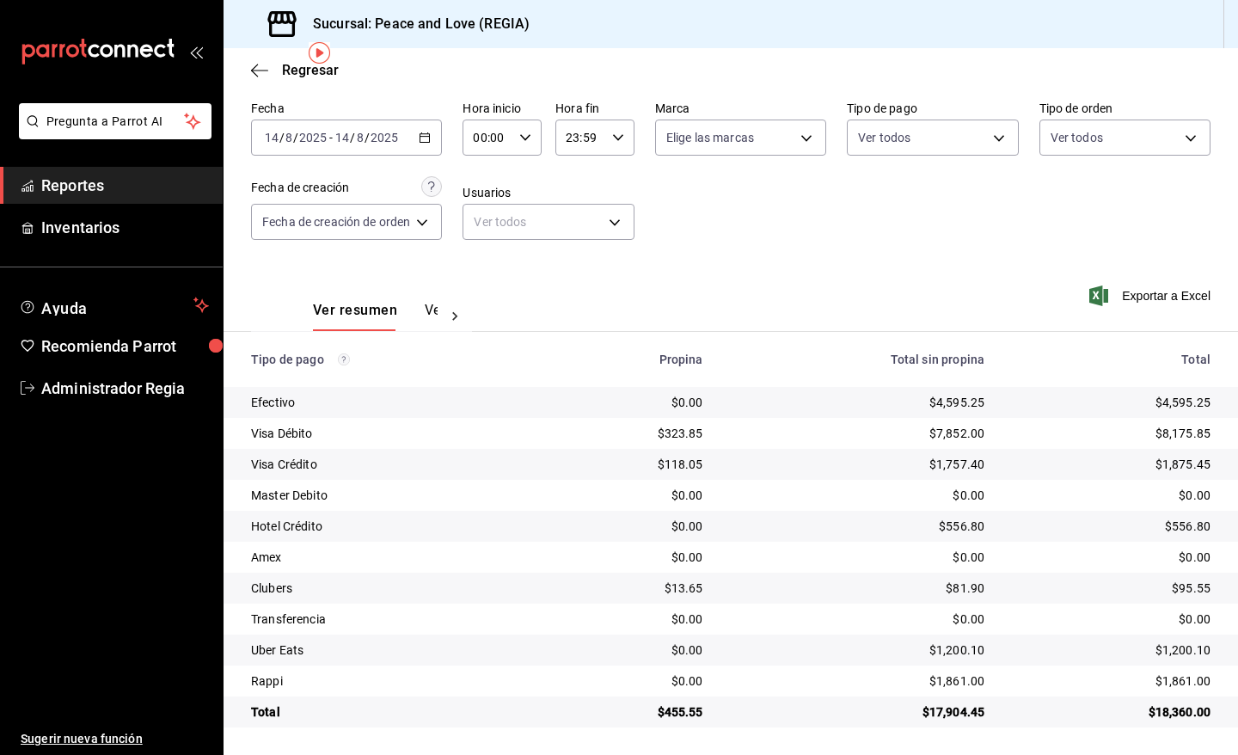
click at [427, 134] on icon "button" at bounding box center [425, 137] width 12 height 12
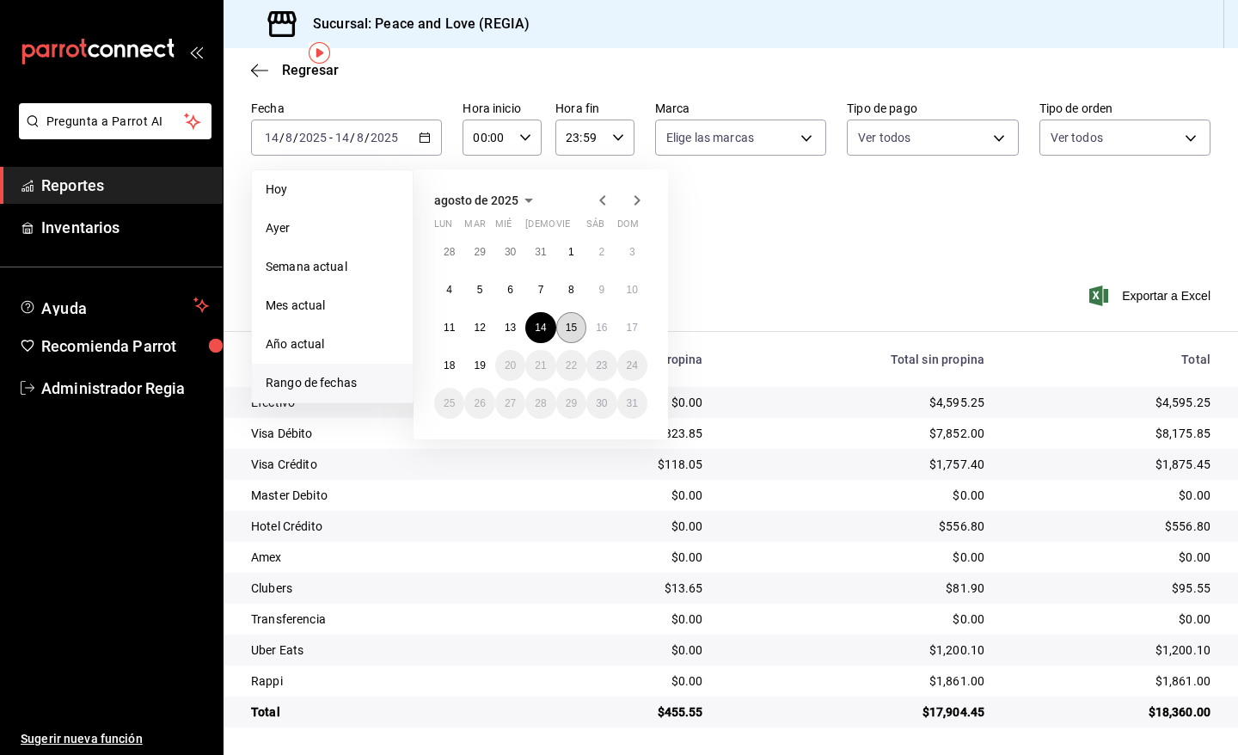
click at [567, 316] on button "15" at bounding box center [571, 327] width 30 height 31
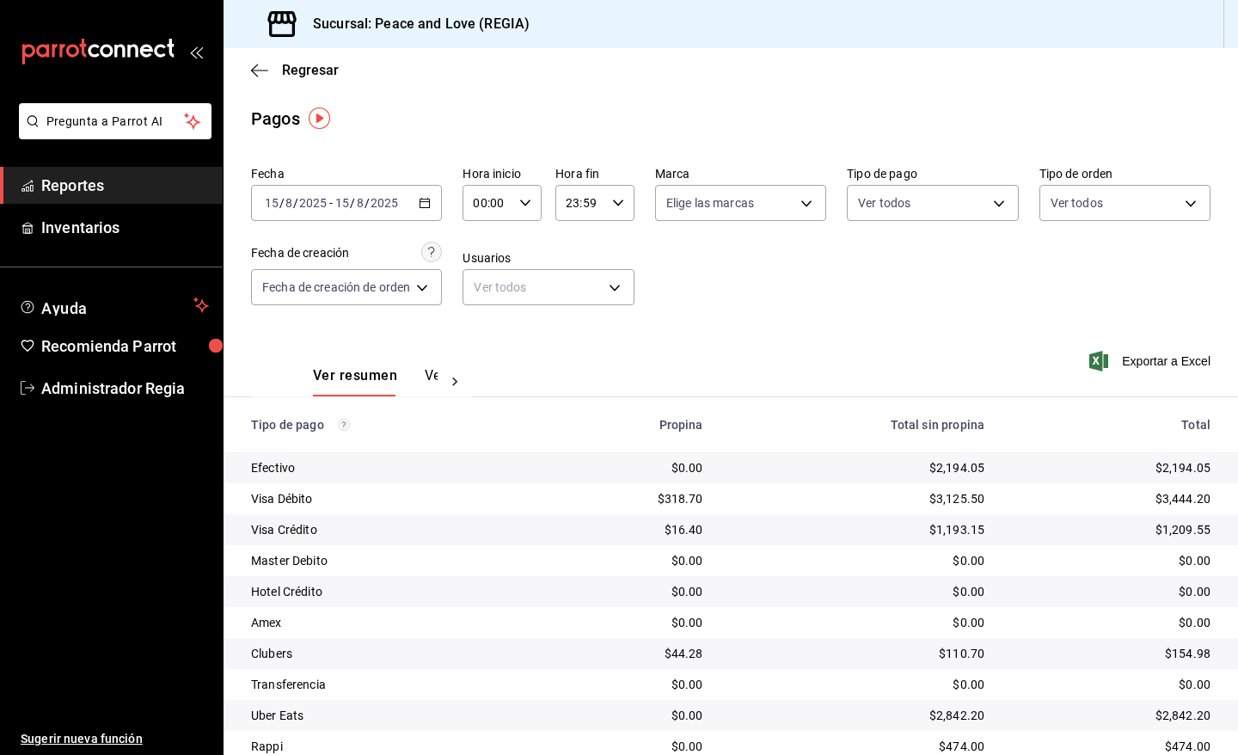
click at [423, 206] on icon "button" at bounding box center [425, 203] width 12 height 12
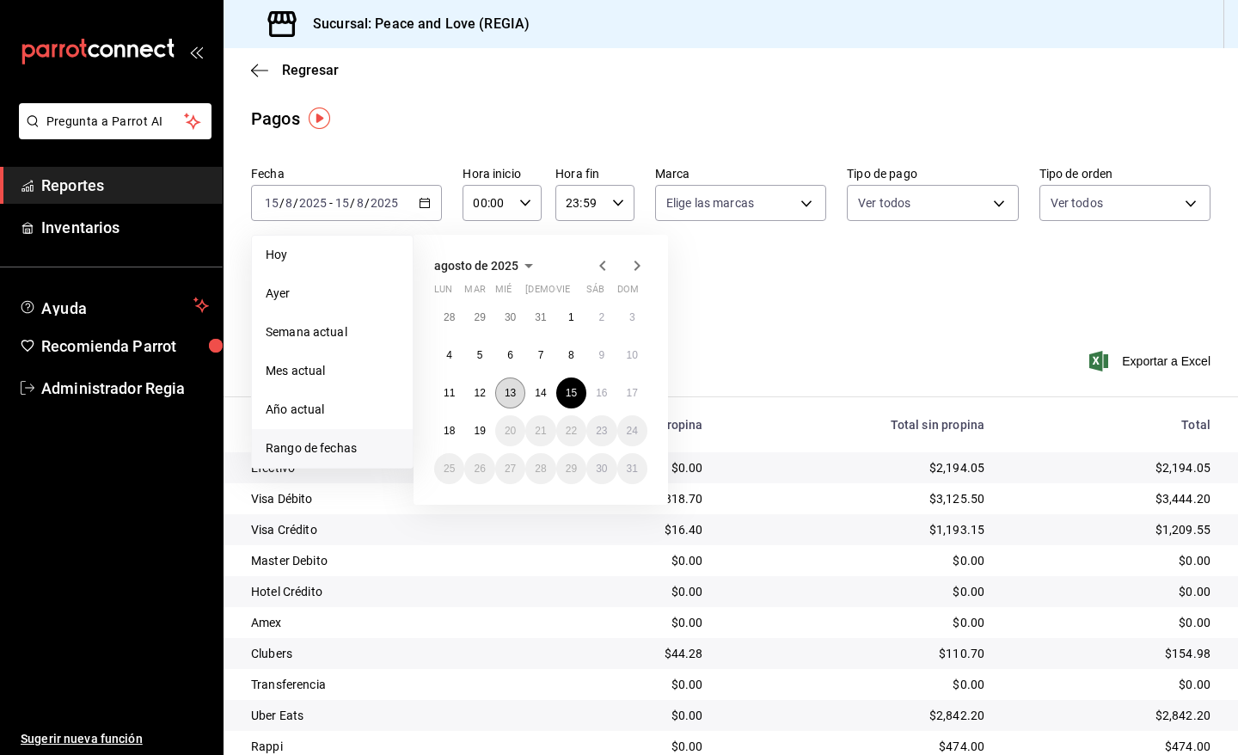
click at [514, 394] on abbr "13" at bounding box center [510, 393] width 11 height 12
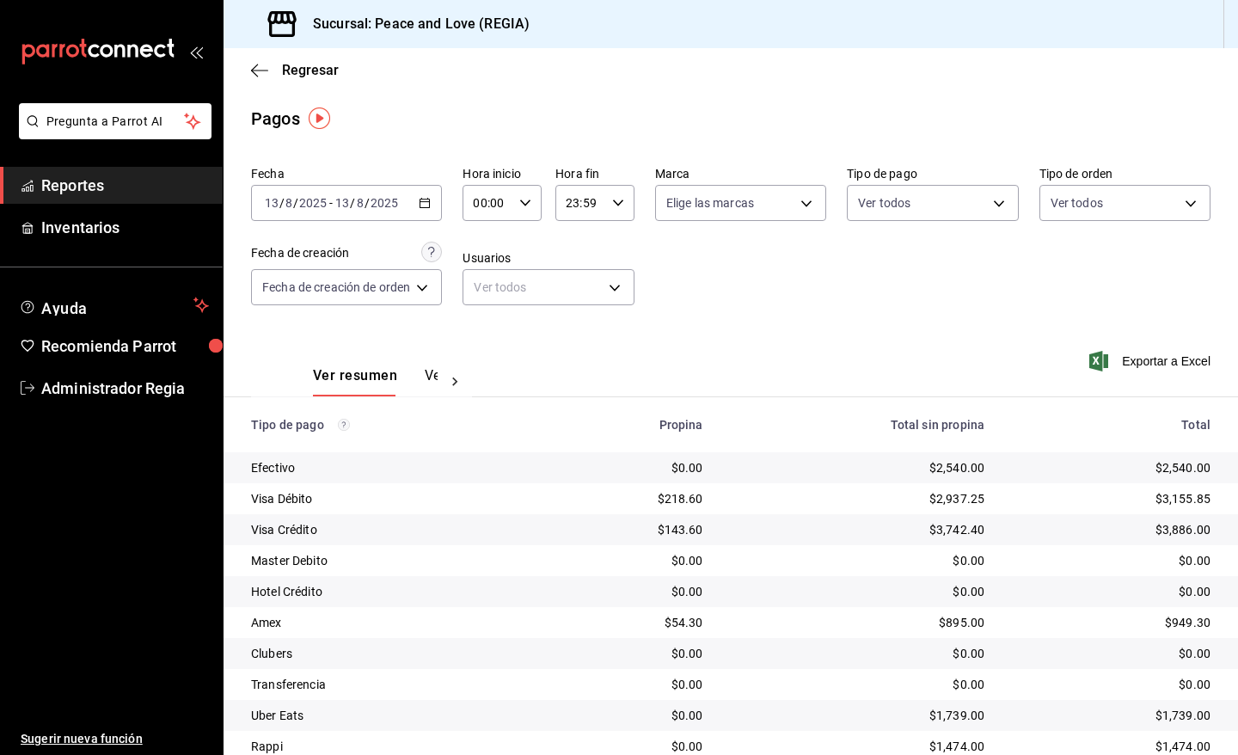
click at [438, 208] on div "2025-08-13 13 / 8 / 2025 - 2025-08-13 13 / 8 / 2025" at bounding box center [346, 203] width 191 height 36
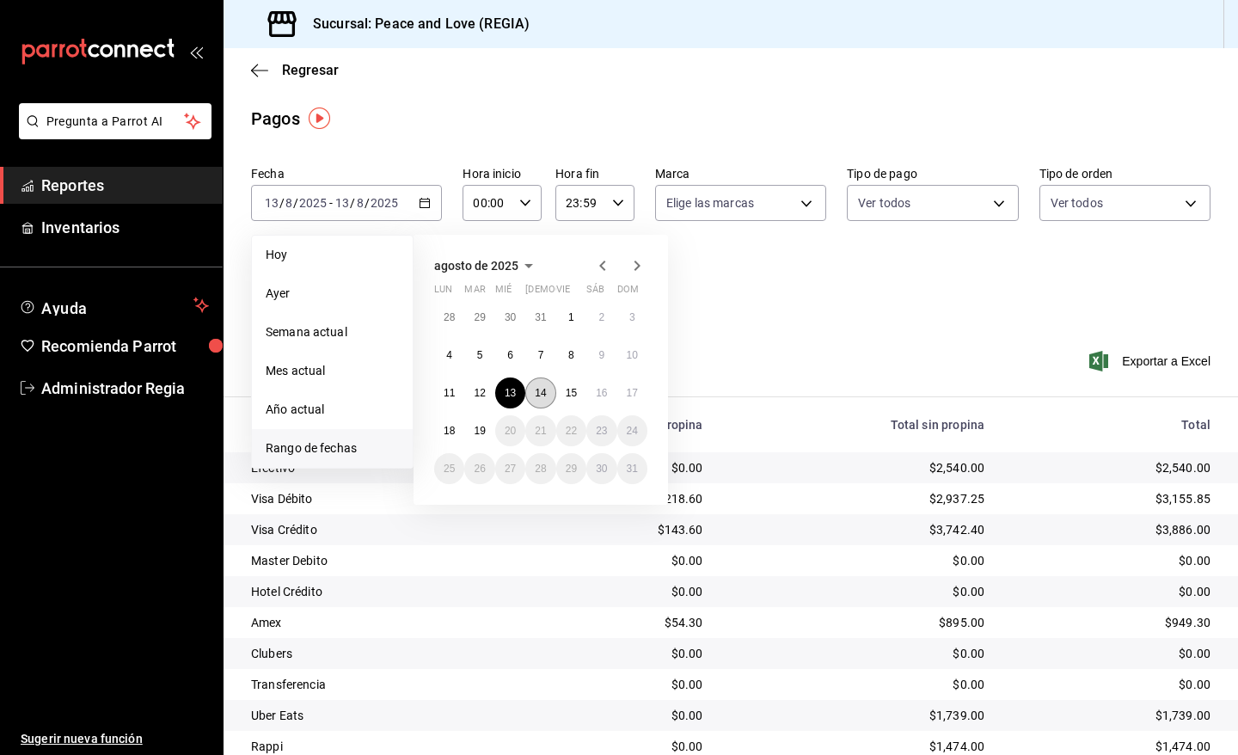
click at [540, 383] on button "14" at bounding box center [540, 392] width 30 height 31
